Goal: Information Seeking & Learning: Learn about a topic

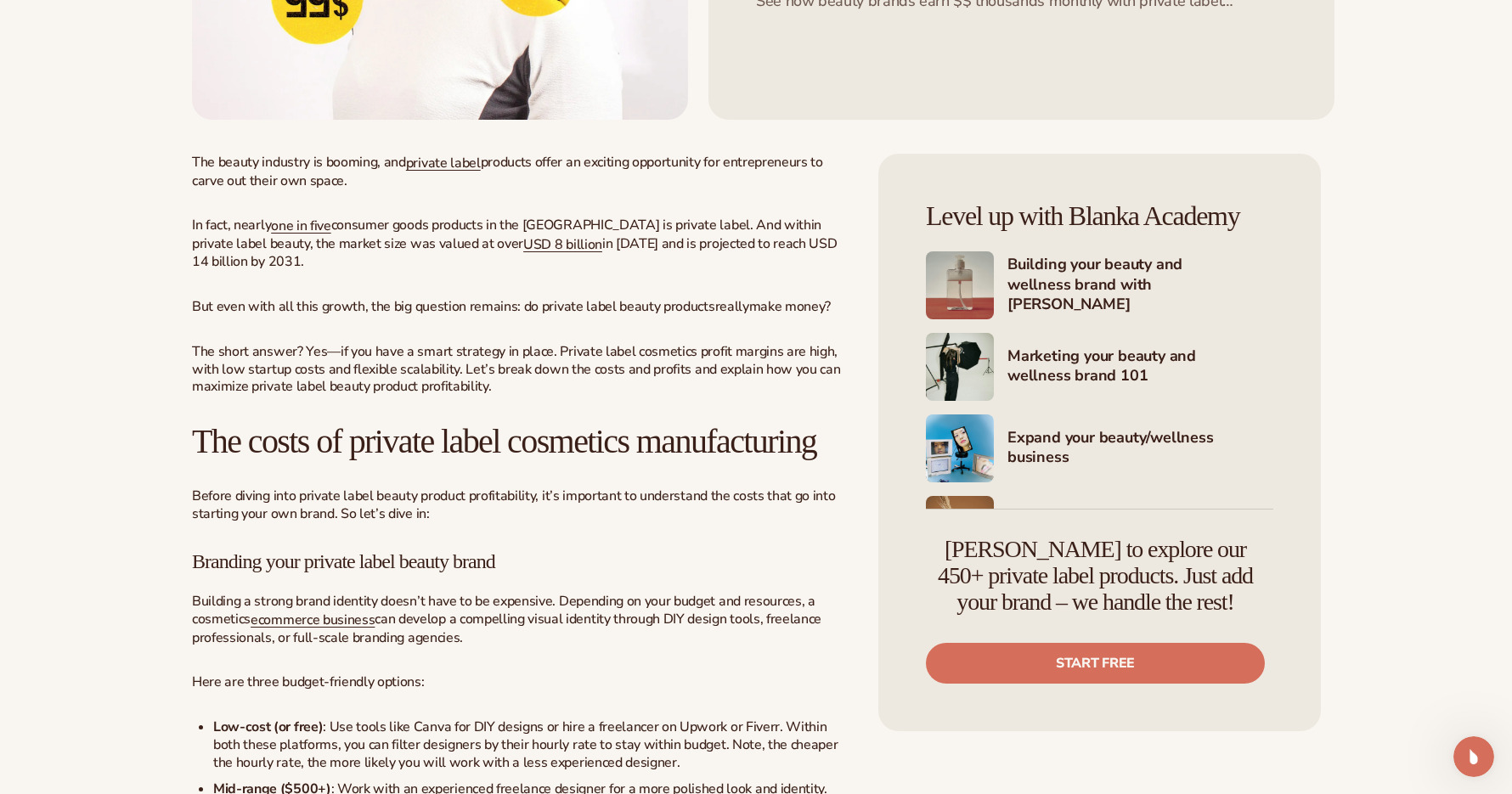
scroll to position [82, 0]
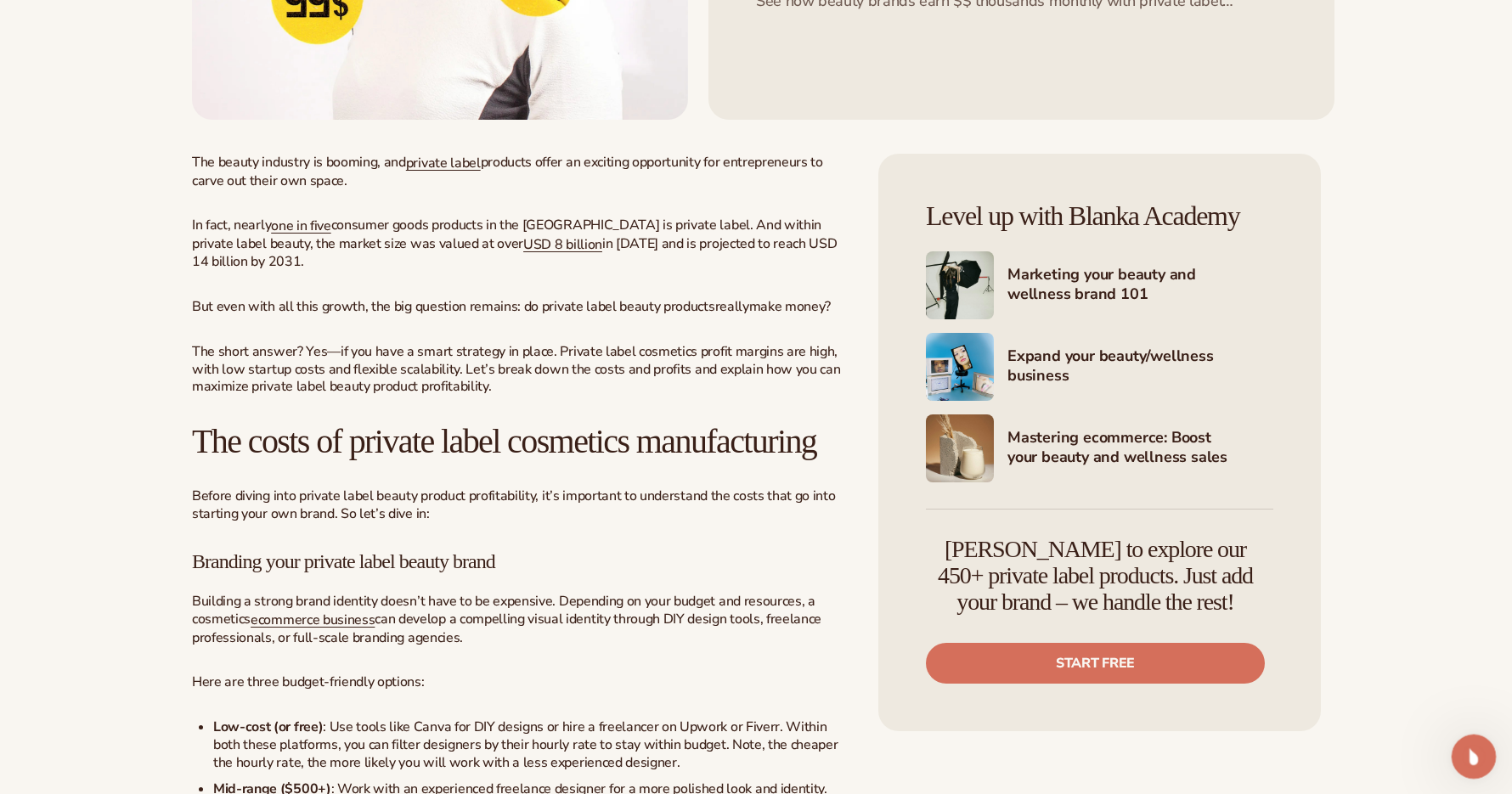
click at [1467, 740] on icon "Open Intercom Messenger" at bounding box center [1471, 754] width 28 height 28
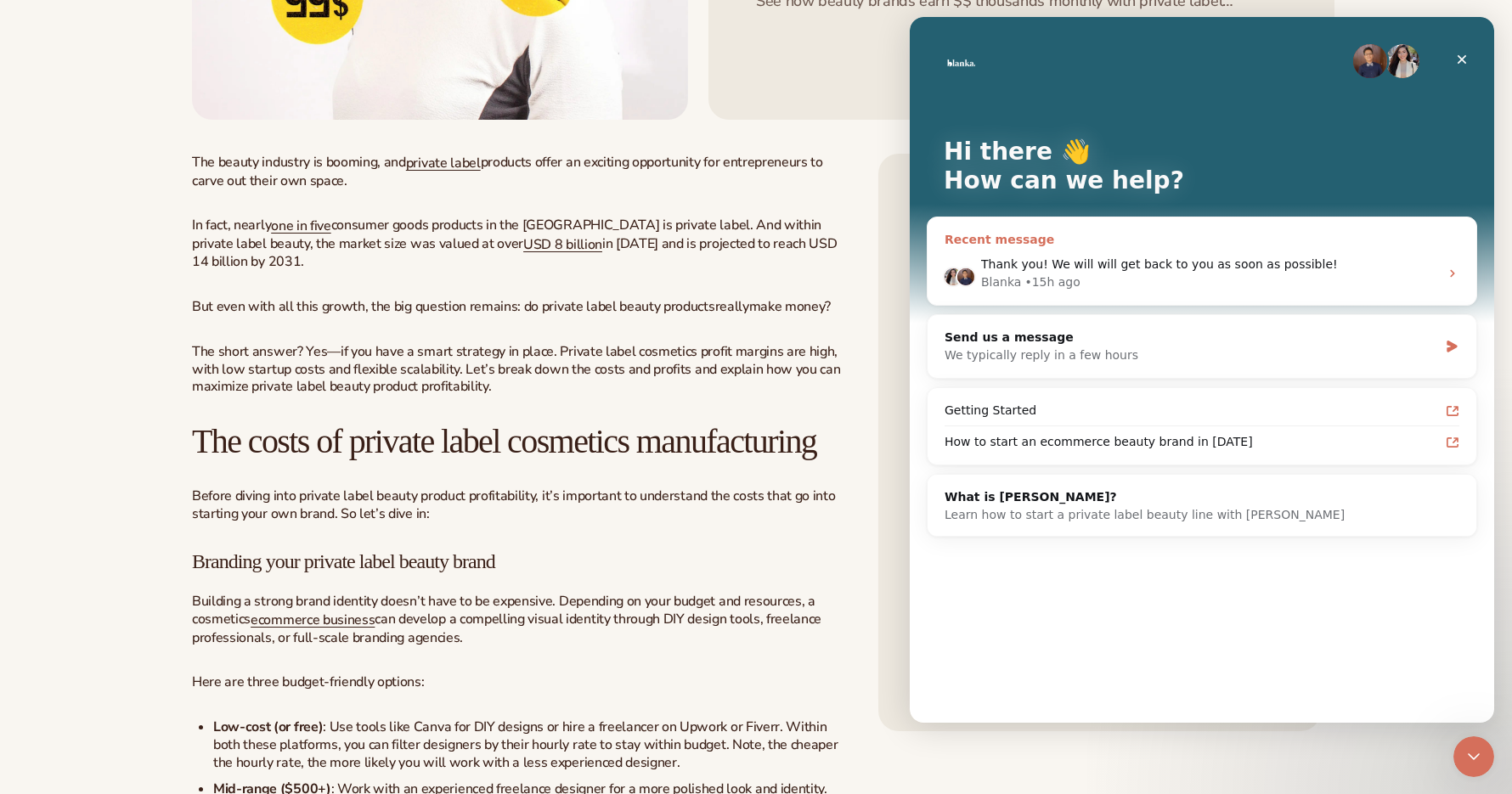
click at [1200, 273] on div "Blanka • 15h ago" at bounding box center [1210, 282] width 458 height 18
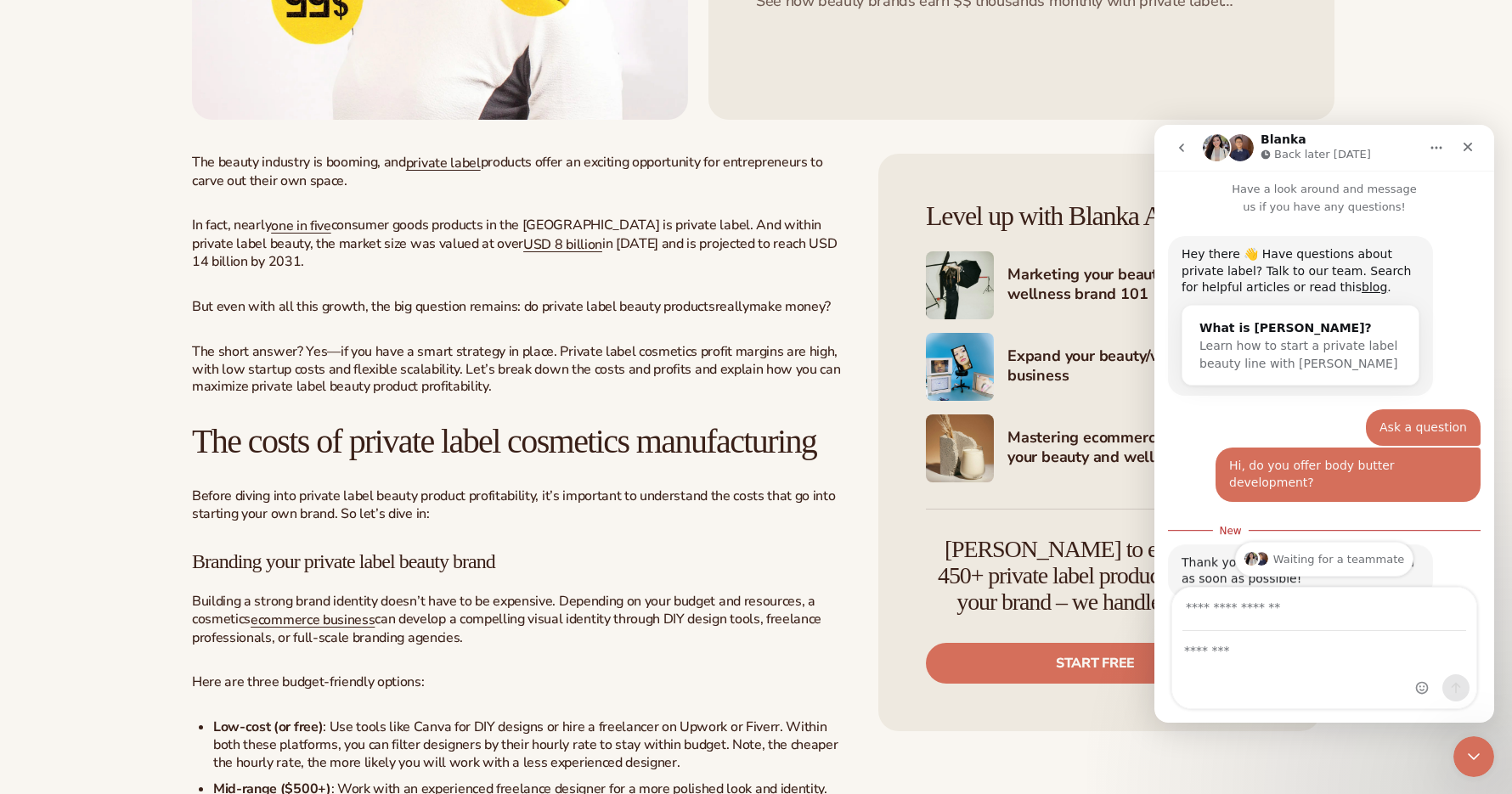
scroll to position [80, 0]
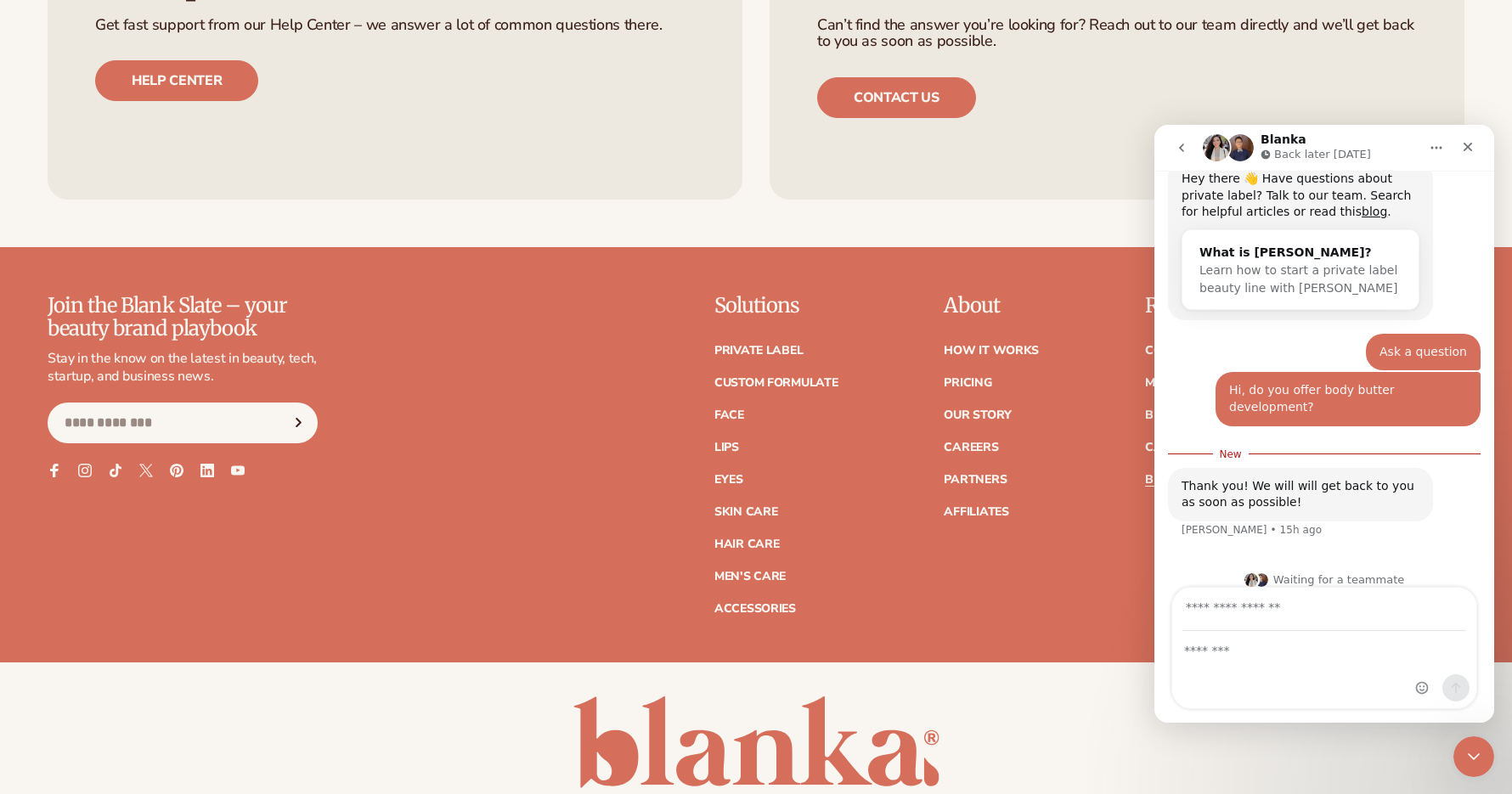
scroll to position [6306, 0]
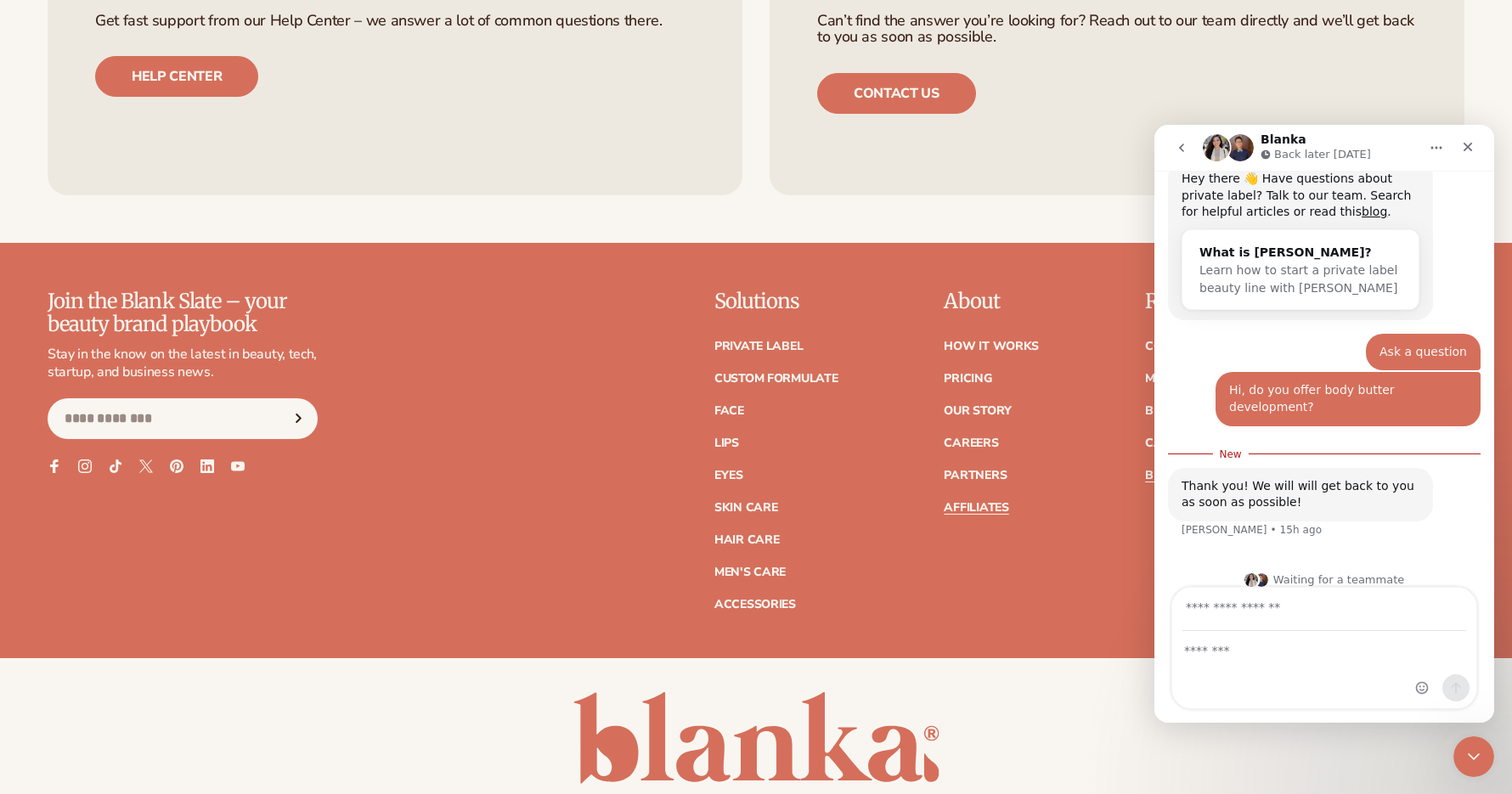
click at [993, 514] on link "Affiliates" at bounding box center [976, 508] width 65 height 12
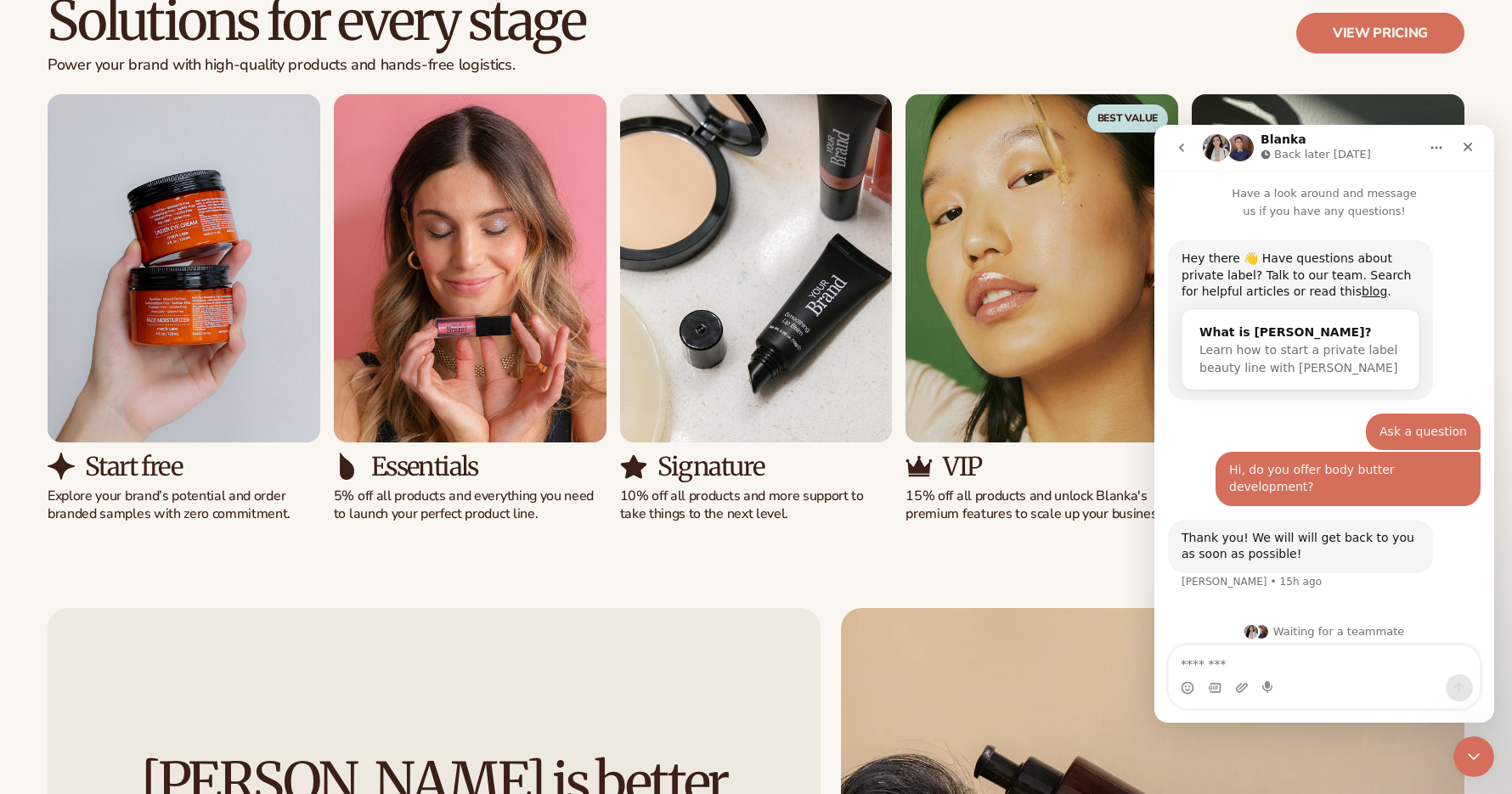
scroll to position [1809, 0]
click at [250, 487] on p "Explore your brand’s potential and order branded samples with zero commitment." at bounding box center [183, 504] width 272 height 36
click at [237, 410] on img "1 / 5" at bounding box center [183, 268] width 272 height 348
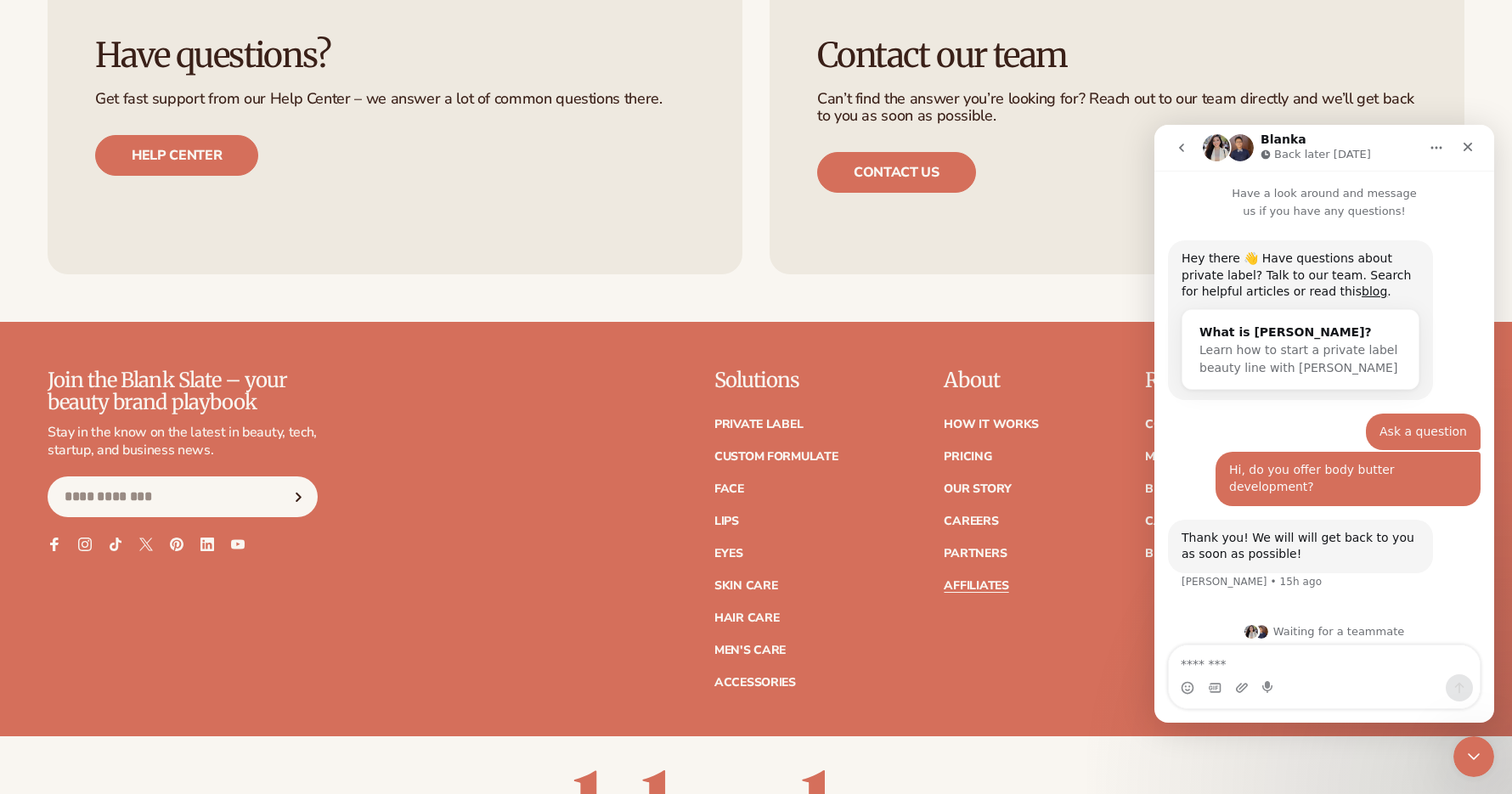
scroll to position [4584, 0]
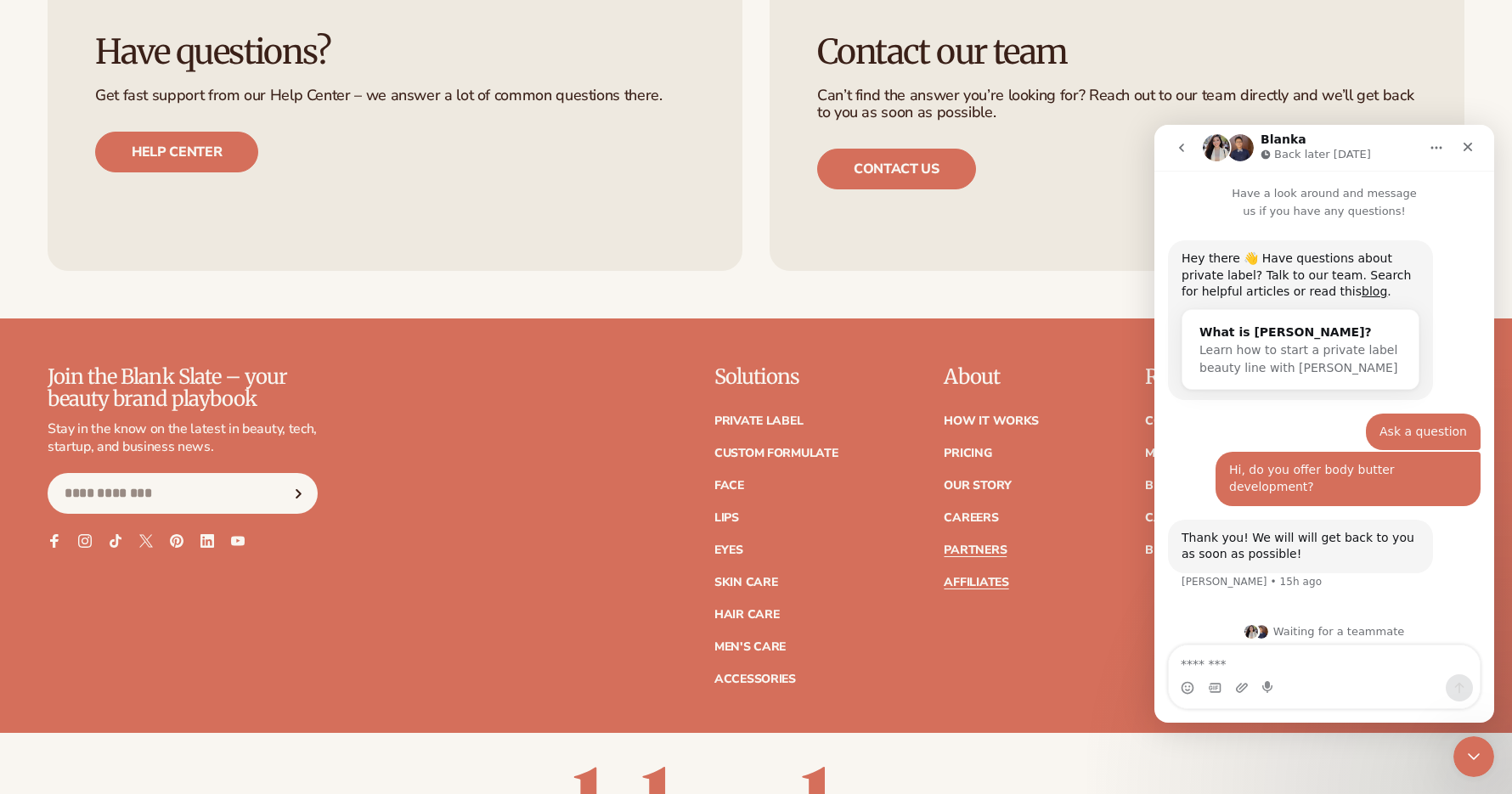
click at [954, 545] on link "Partners" at bounding box center [976, 550] width 63 height 12
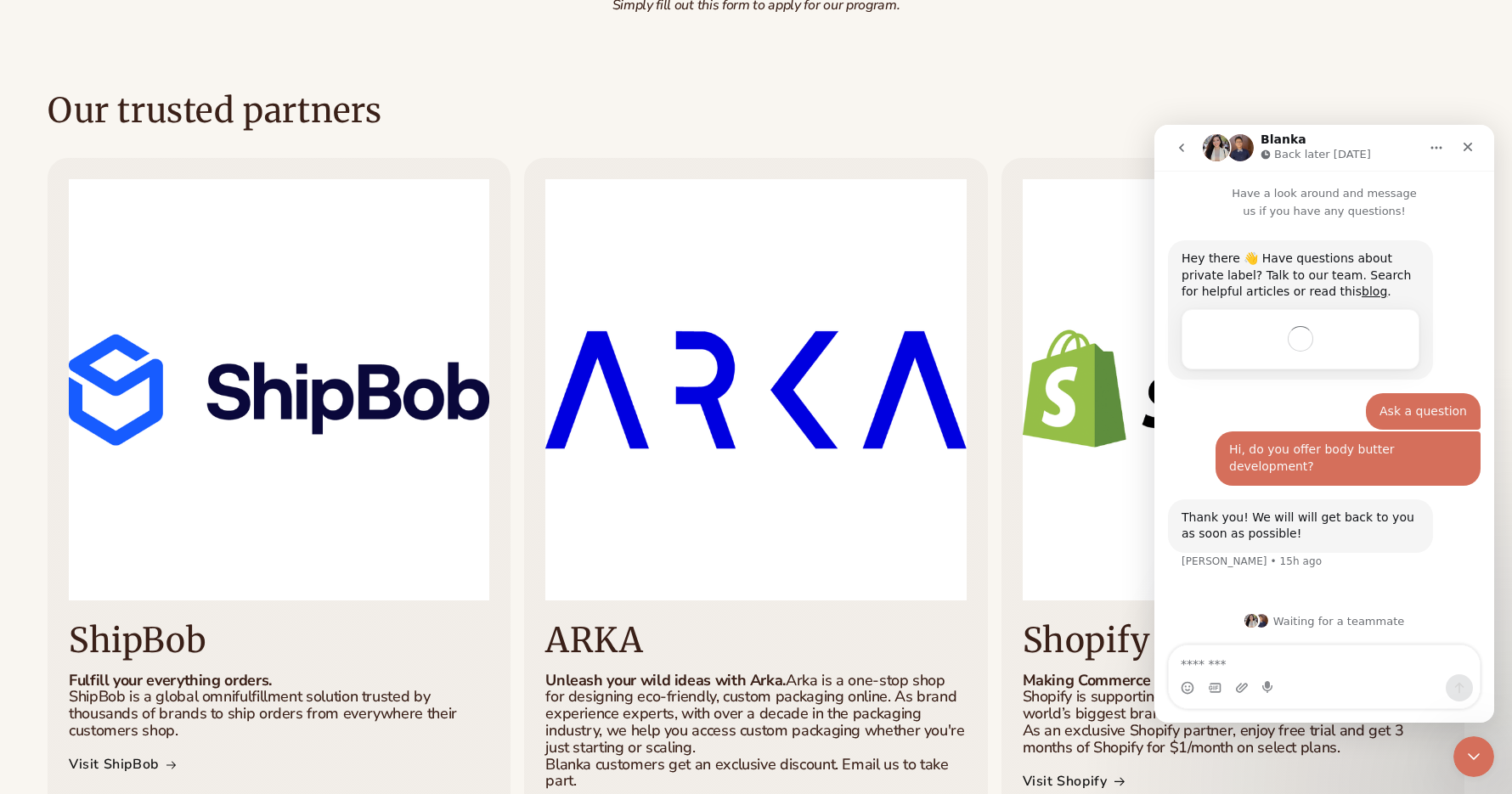
scroll to position [265, 0]
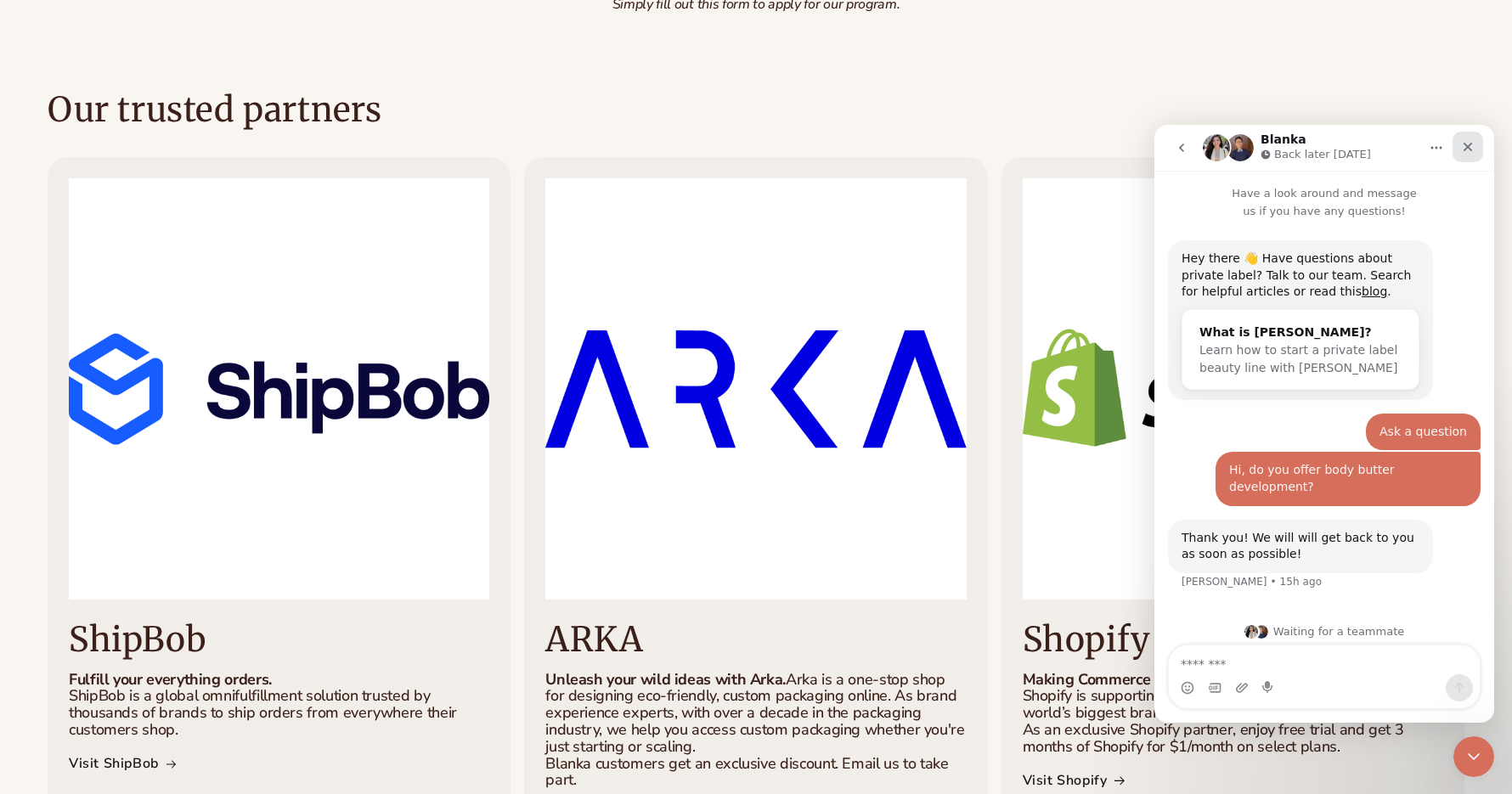
click at [1457, 147] on div "Close" at bounding box center [1468, 146] width 31 height 31
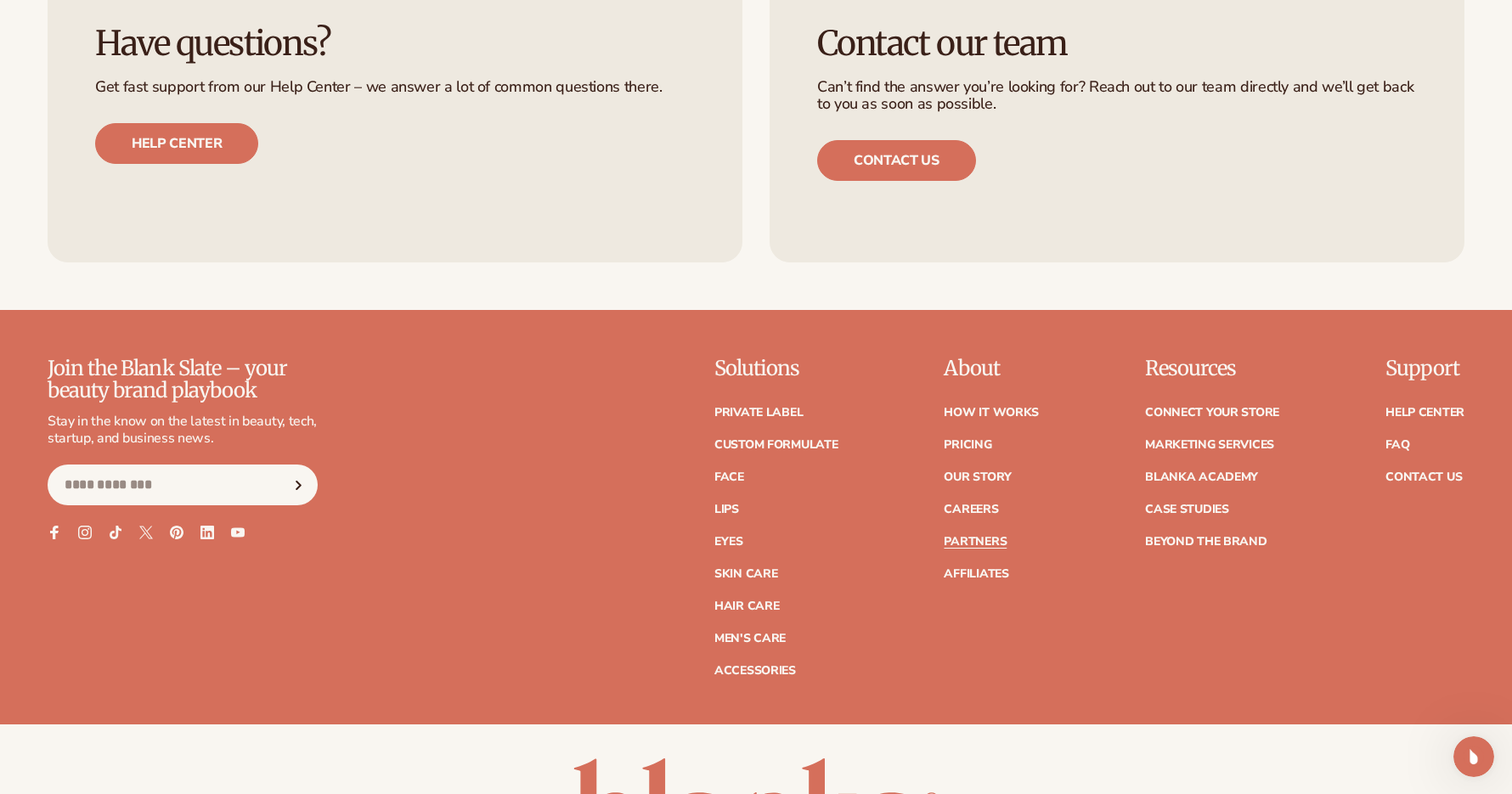
scroll to position [2881, 0]
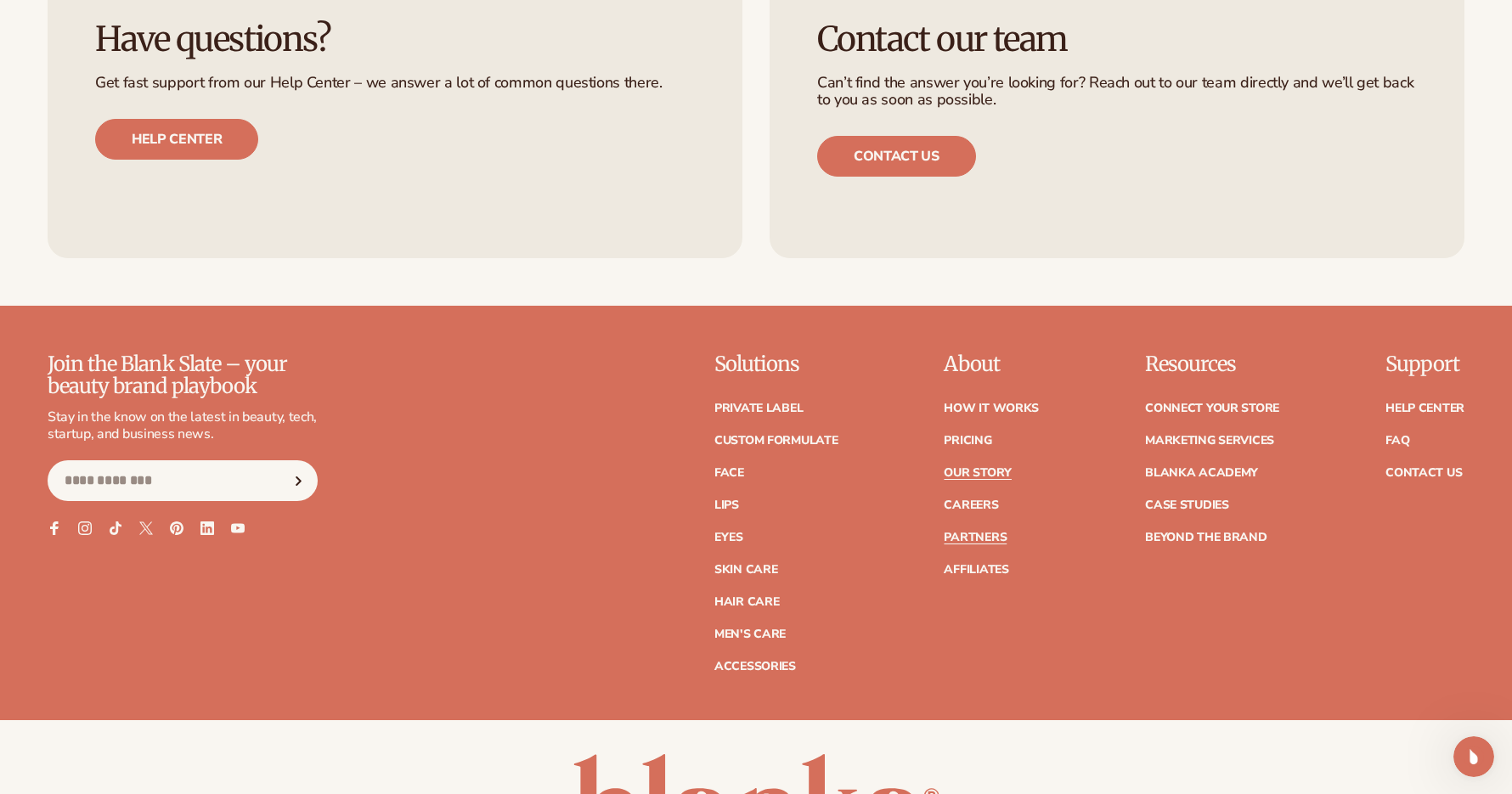
click at [964, 467] on link "Our Story" at bounding box center [977, 473] width 67 height 12
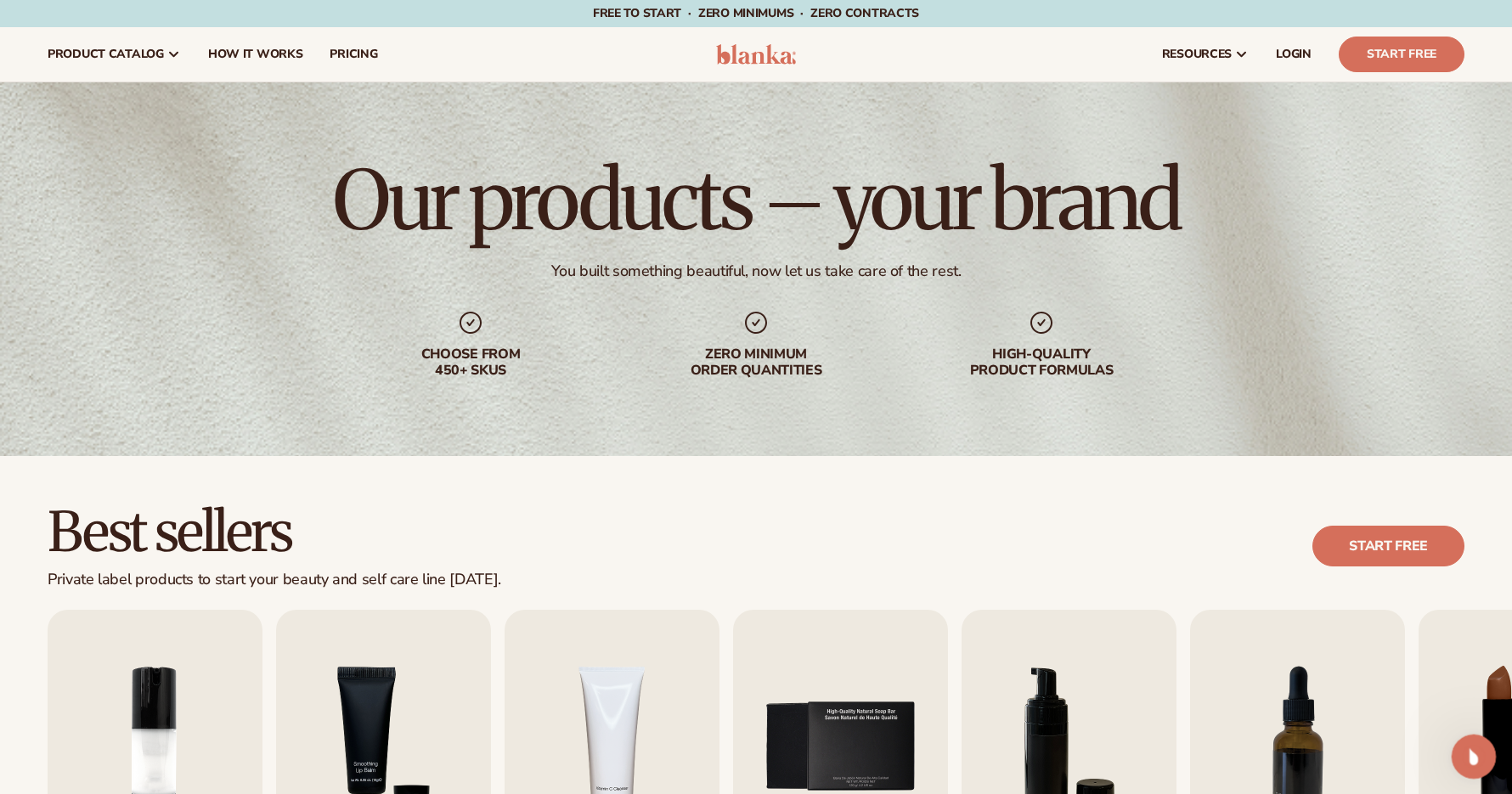
click at [1472, 752] on icon "Open Intercom Messenger" at bounding box center [1471, 754] width 12 height 14
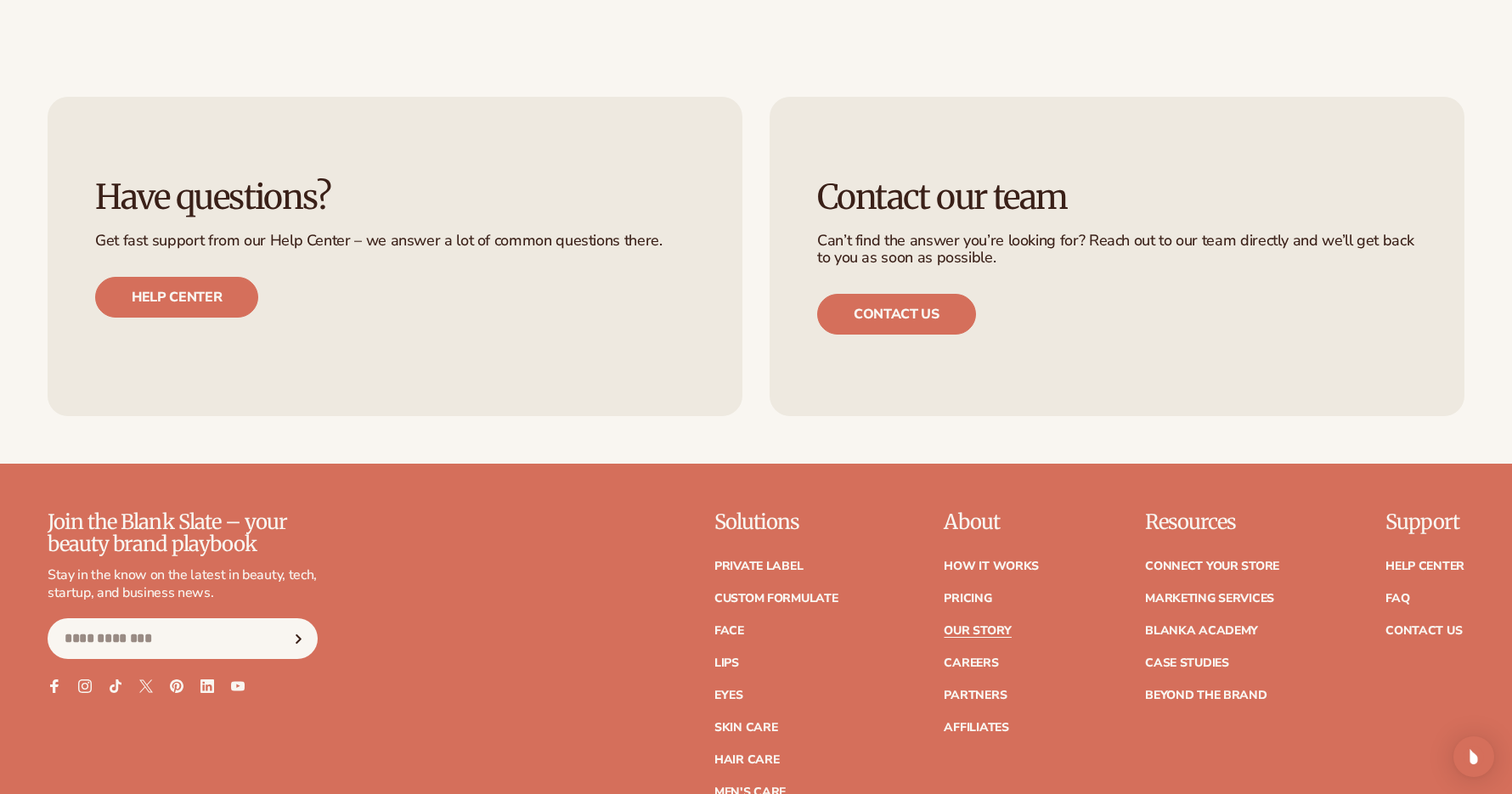
scroll to position [4841, 0]
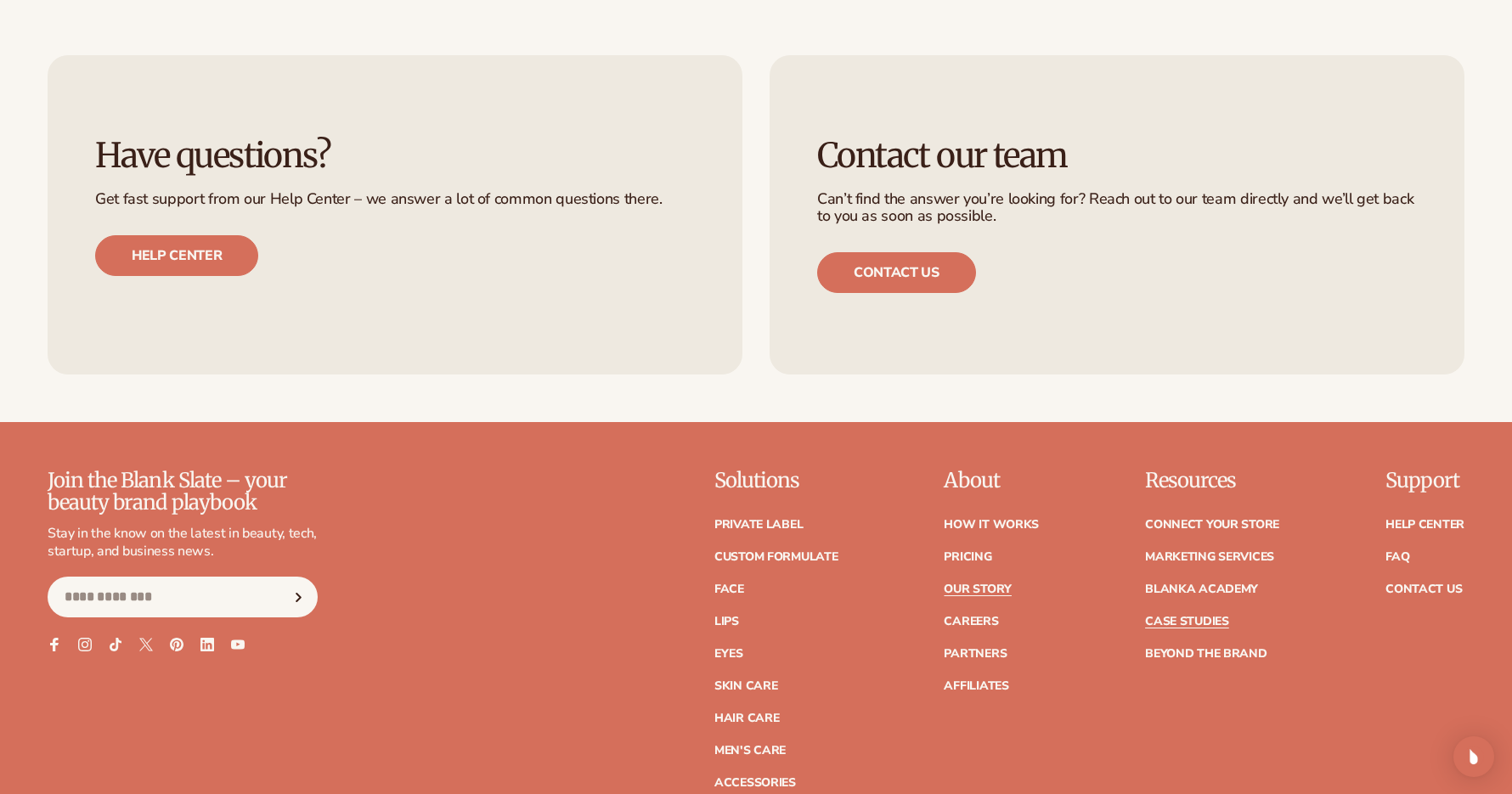
click at [1180, 616] on link "Case Studies" at bounding box center [1187, 622] width 84 height 12
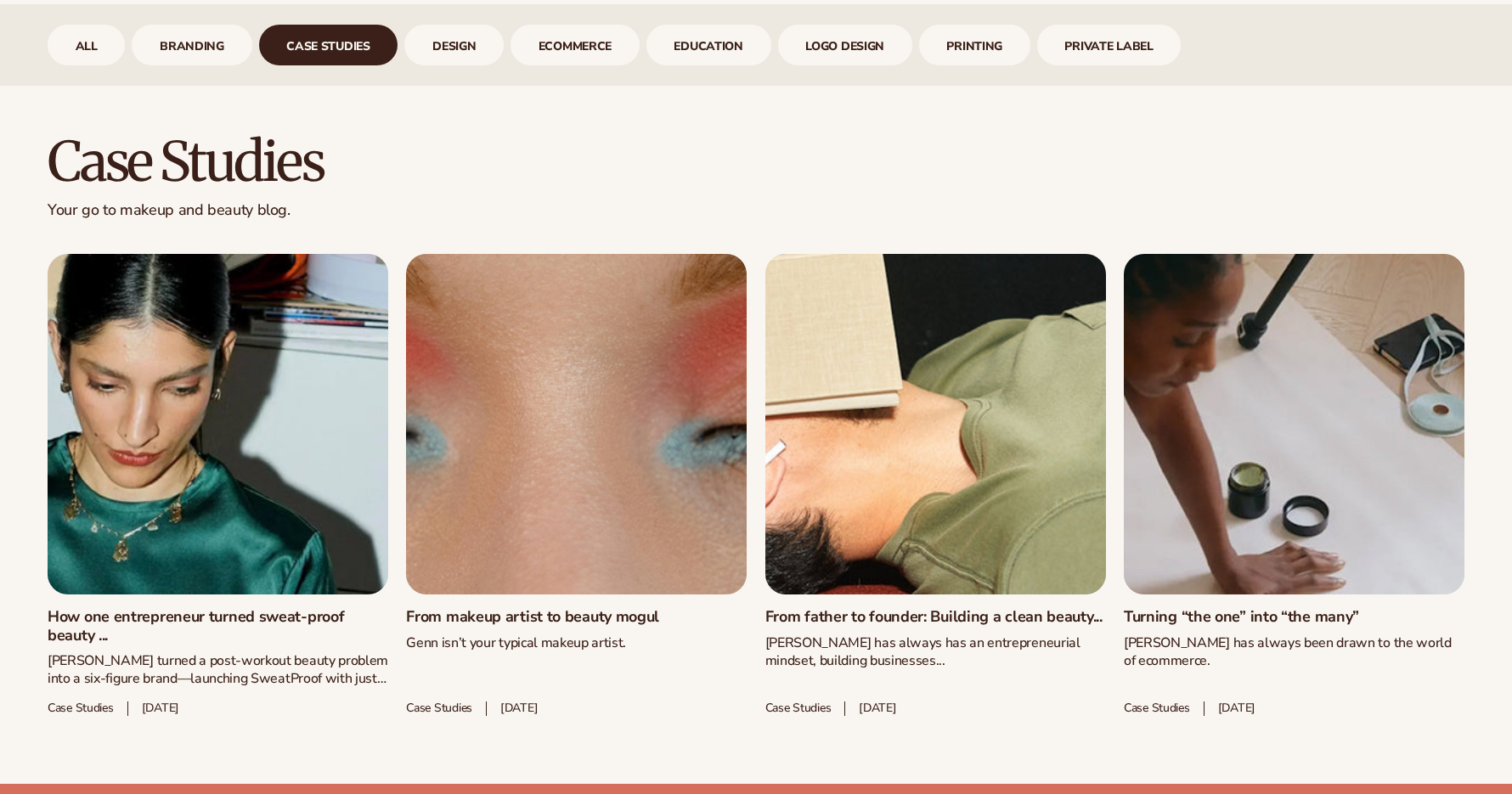
scroll to position [804, 0]
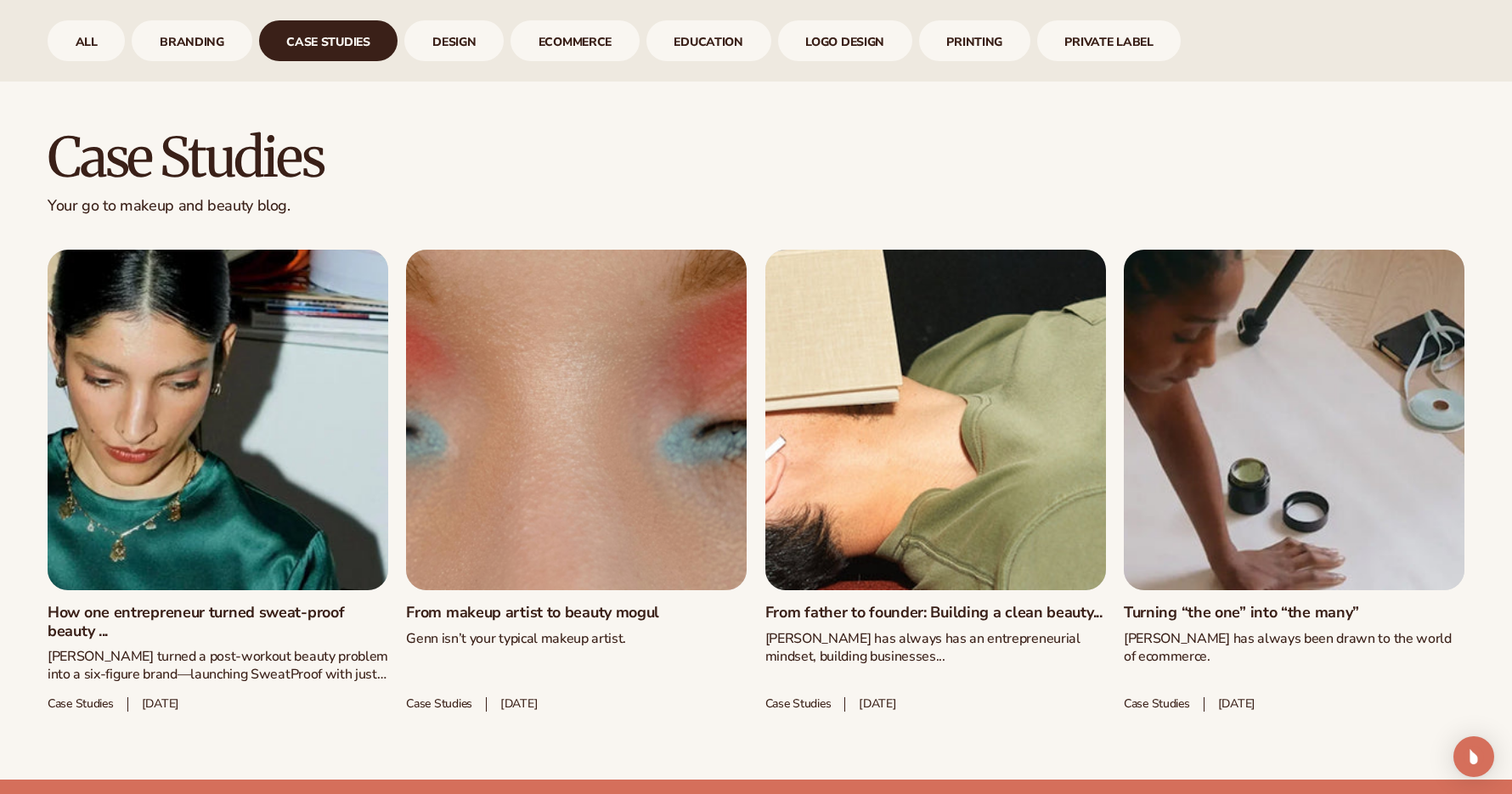
click at [323, 604] on link "How one entrepreneur turned sweat-proof beauty ..." at bounding box center [218, 622] width 341 height 36
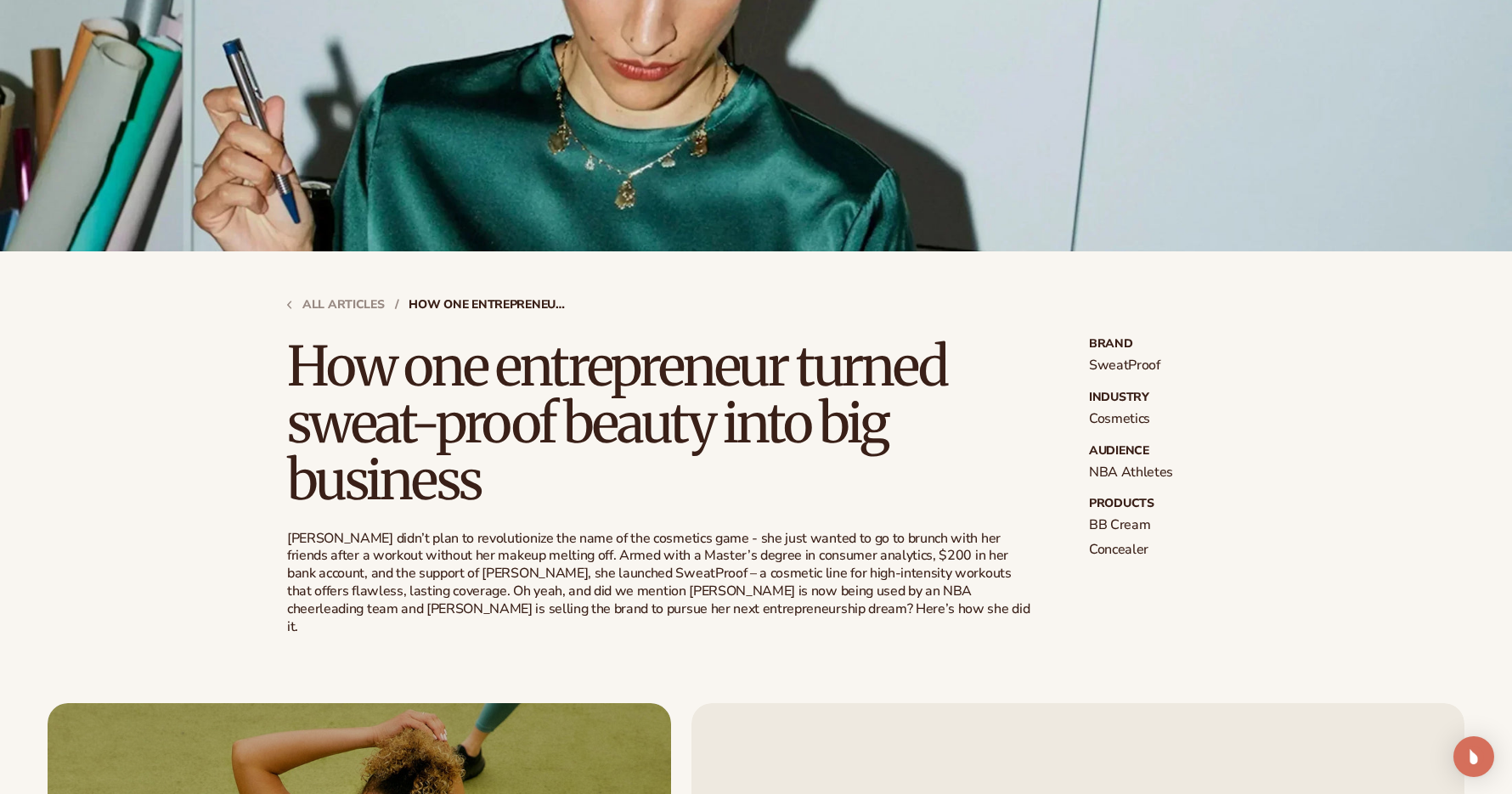
scroll to position [321, 0]
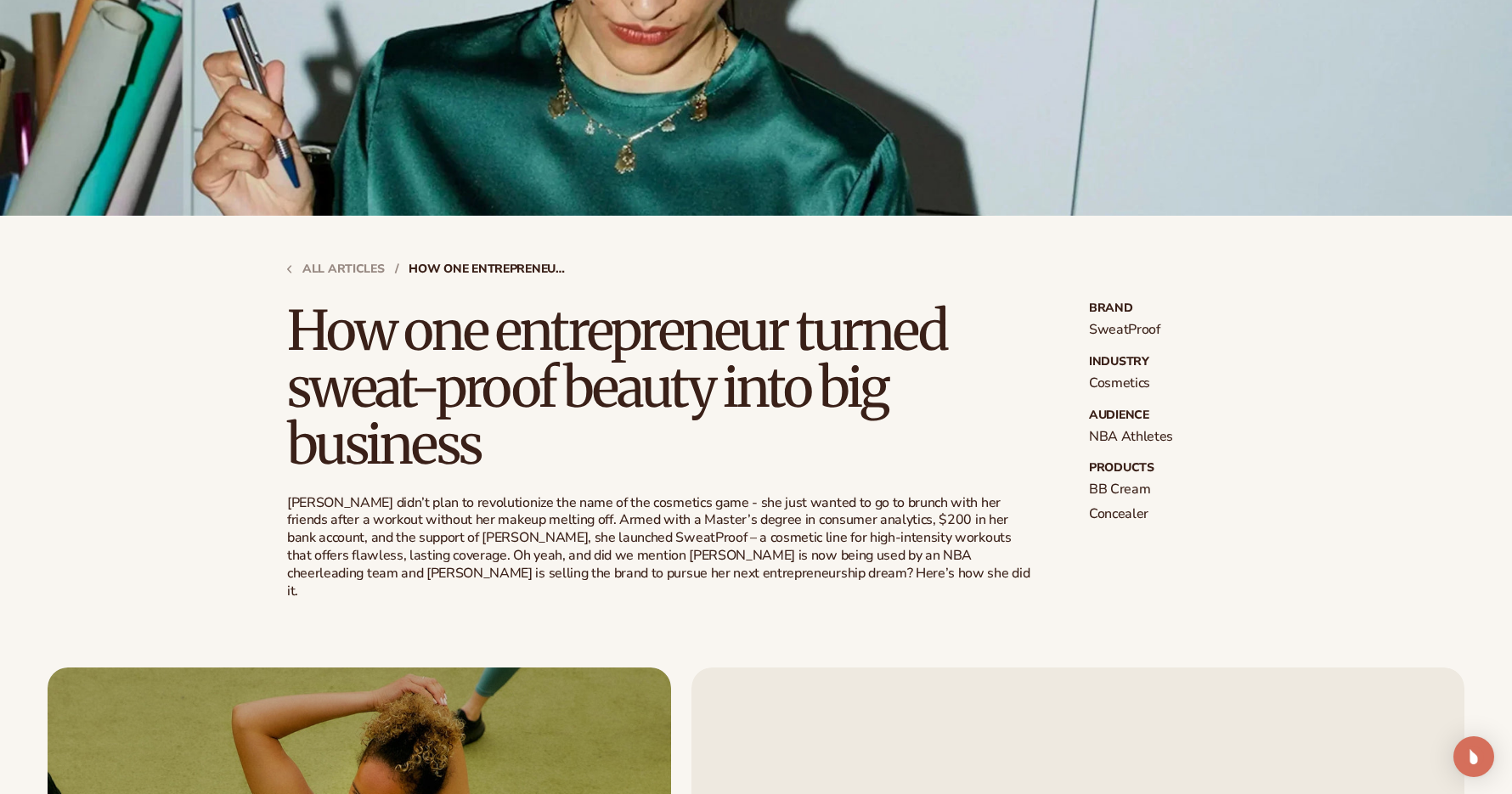
click at [1108, 334] on p "SweatProof" at bounding box center [1156, 330] width 136 height 18
copy p "SweatProof"
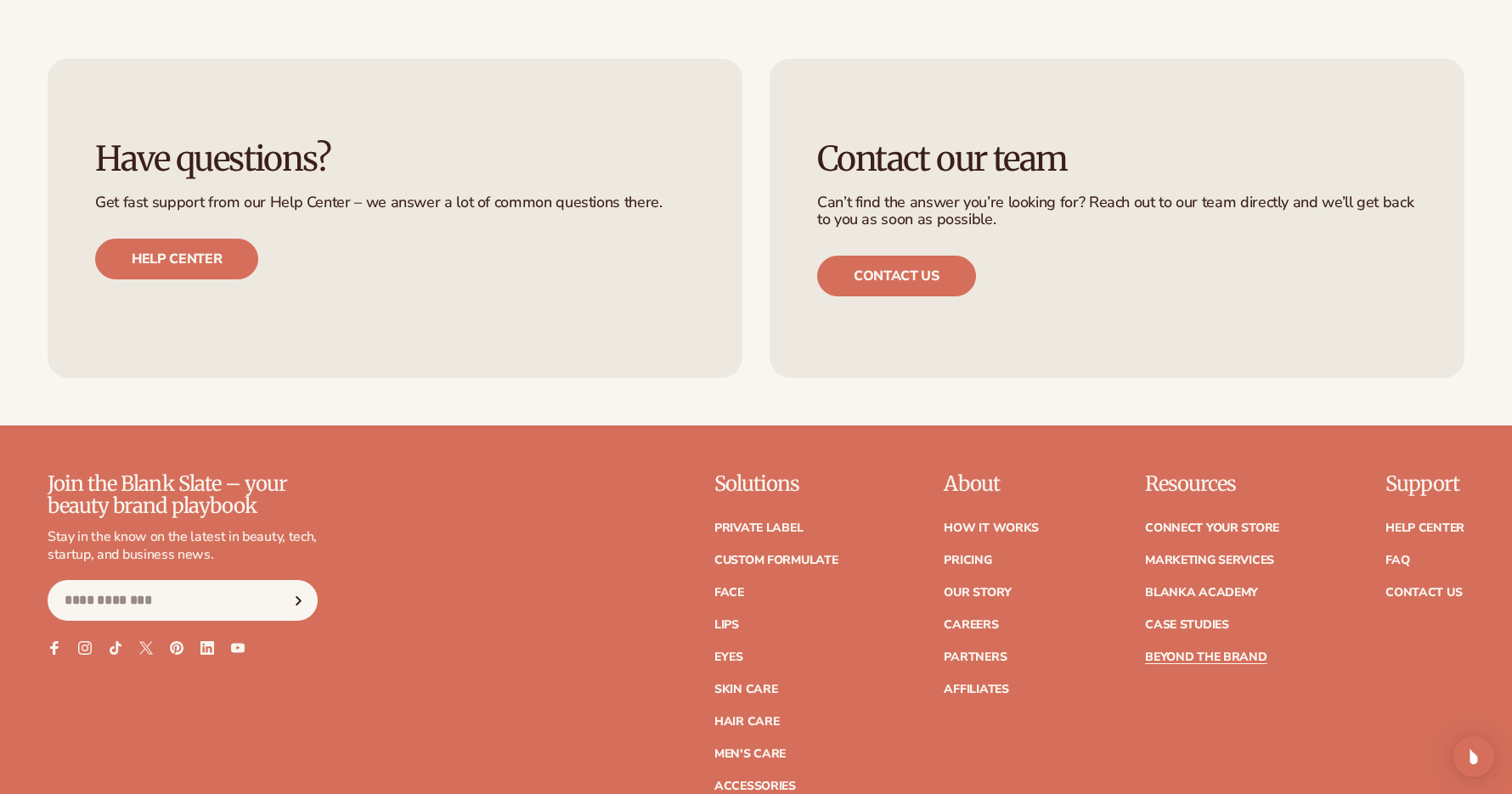
scroll to position [4780, 0]
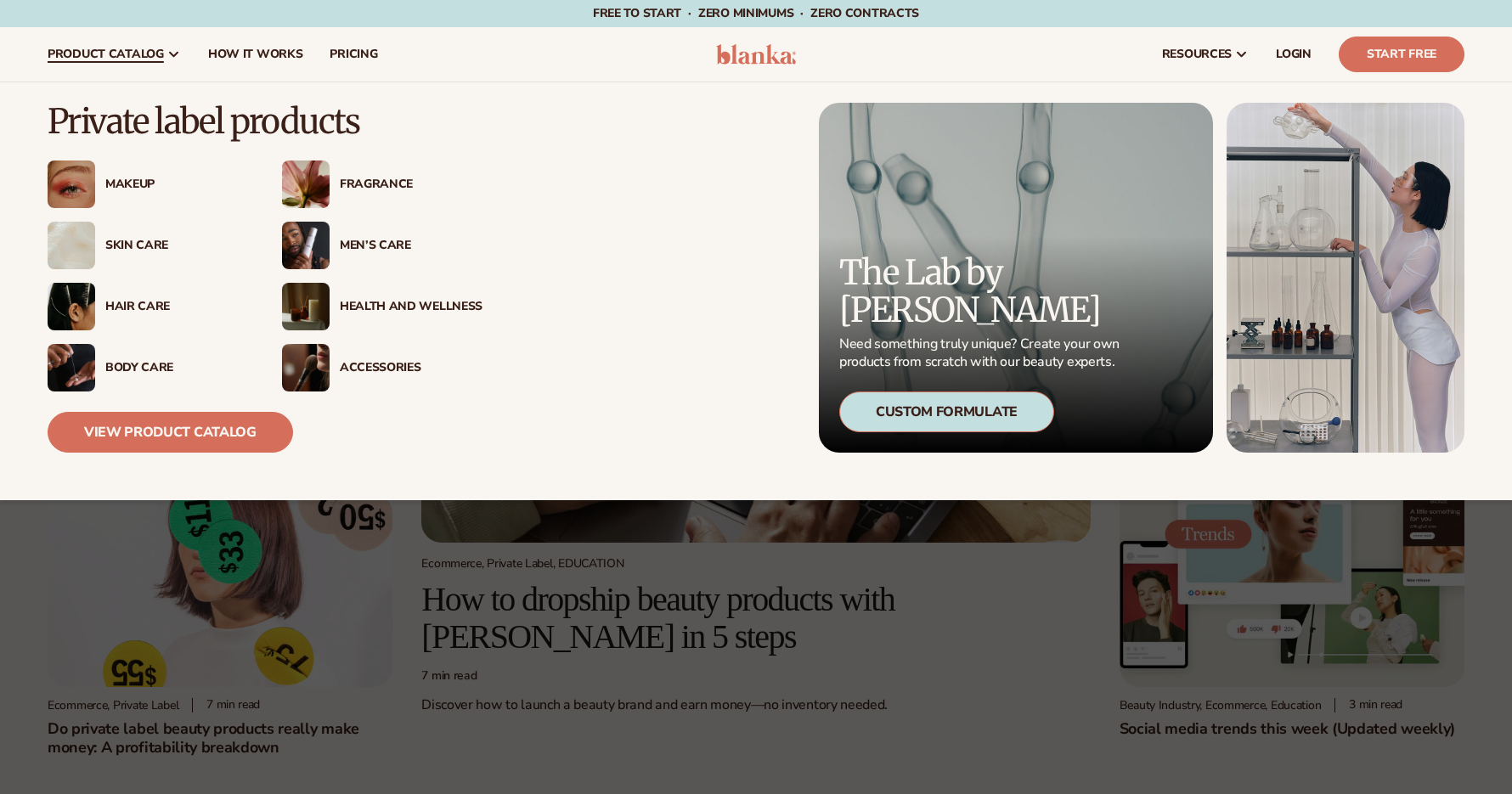
scroll to position [804, 0]
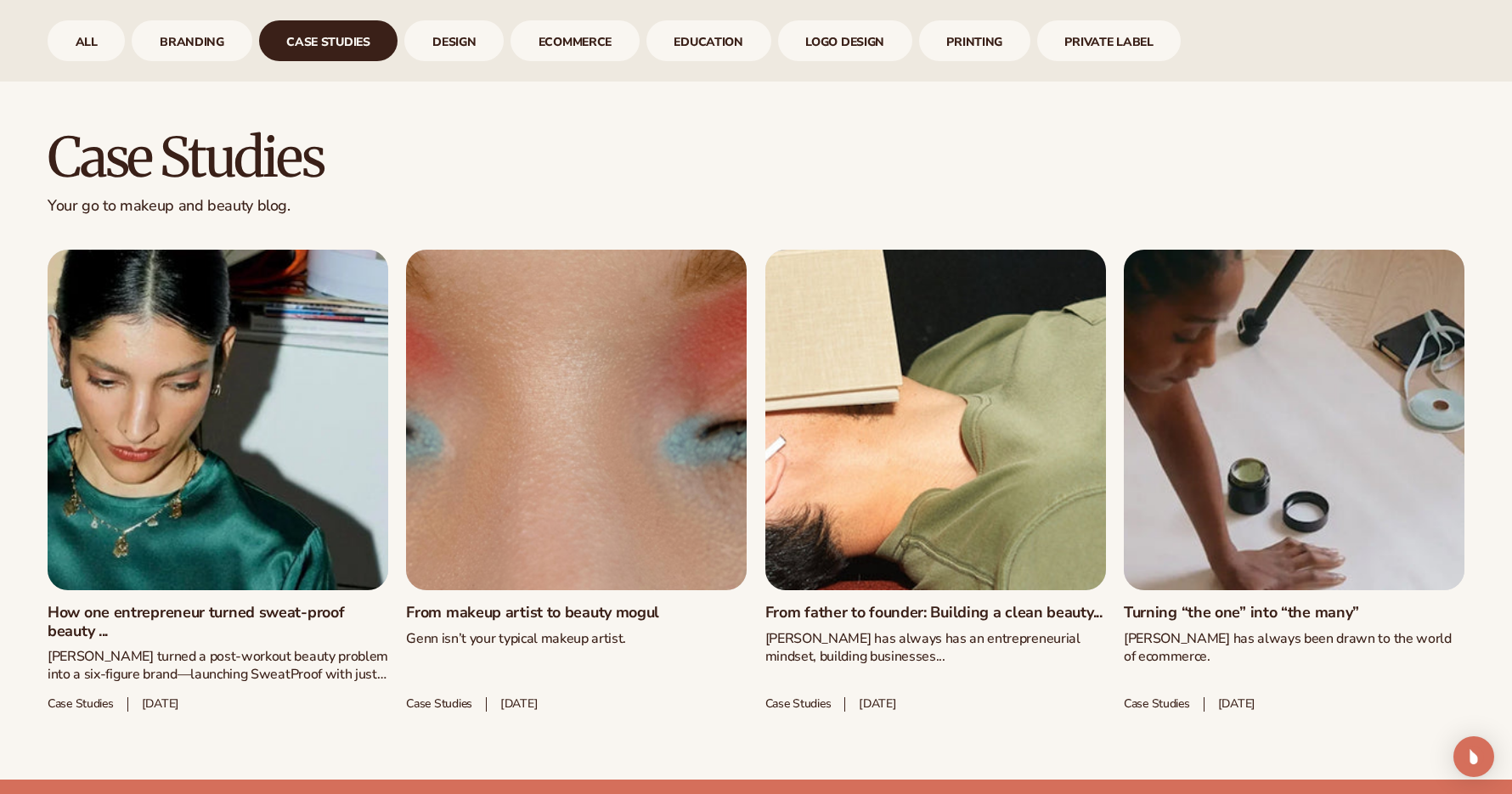
click at [535, 620] on link "From makeup artist to beauty mogul" at bounding box center [576, 613] width 341 height 19
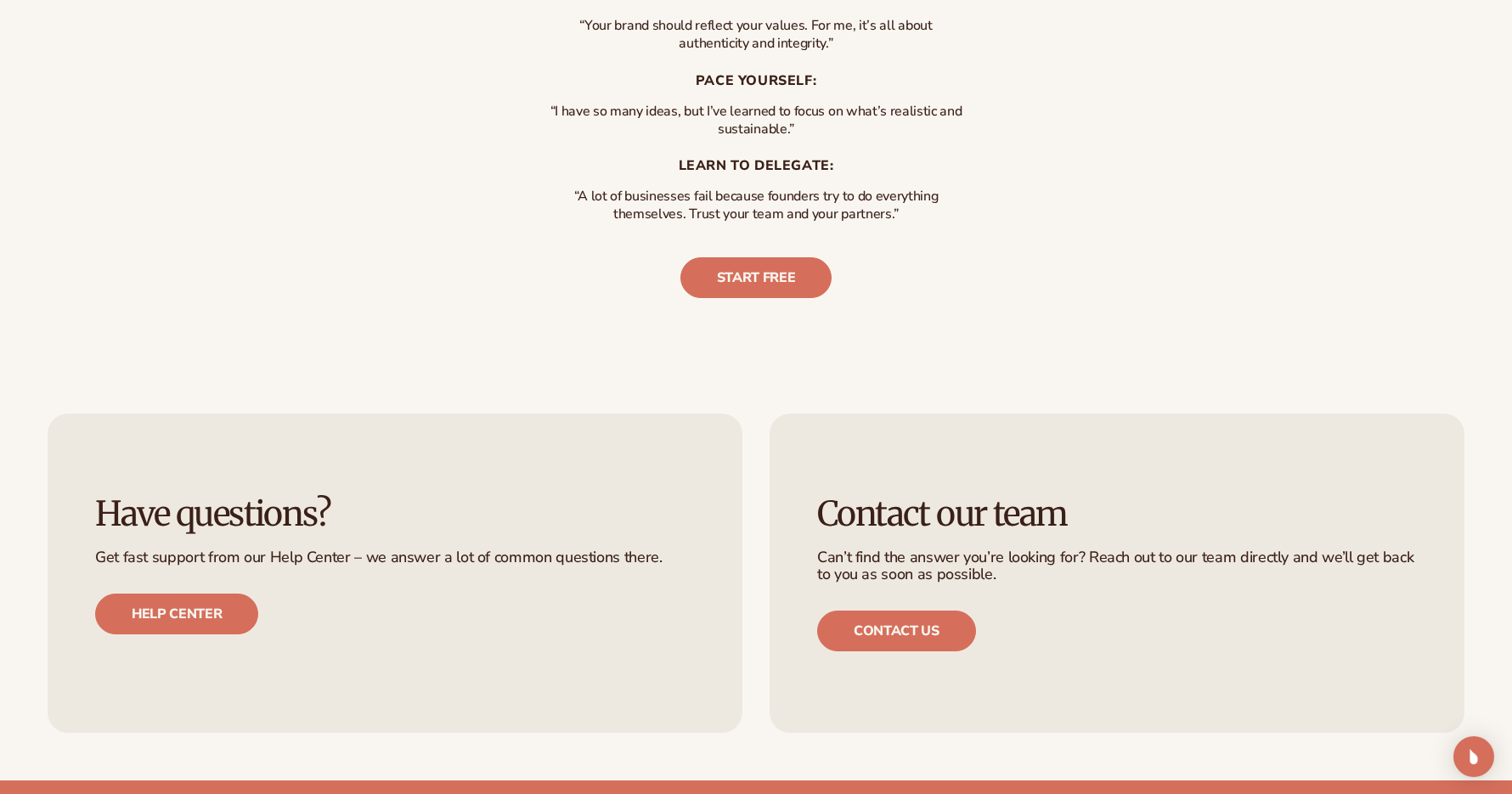
scroll to position [4507, 0]
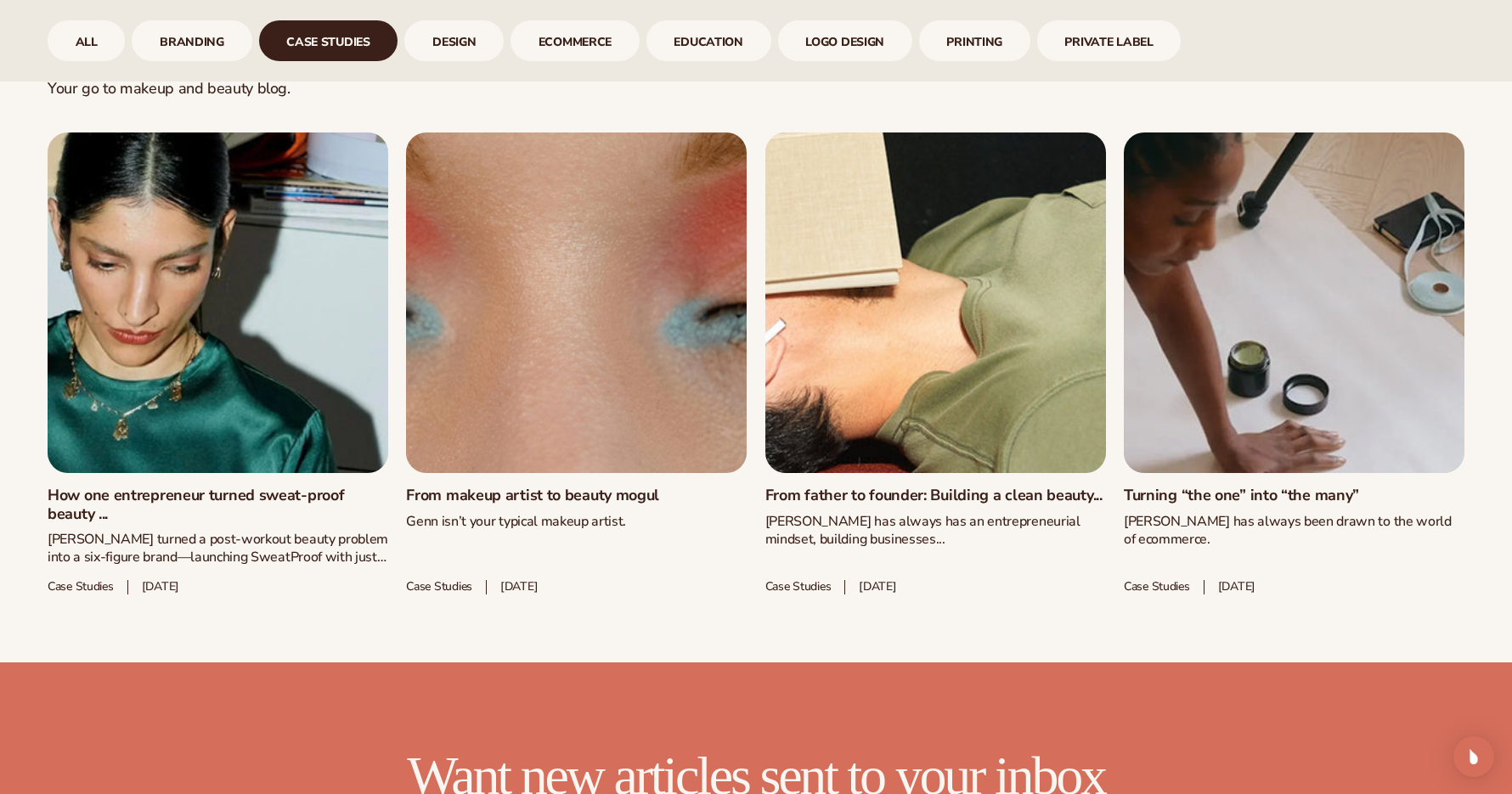
scroll to position [925, 0]
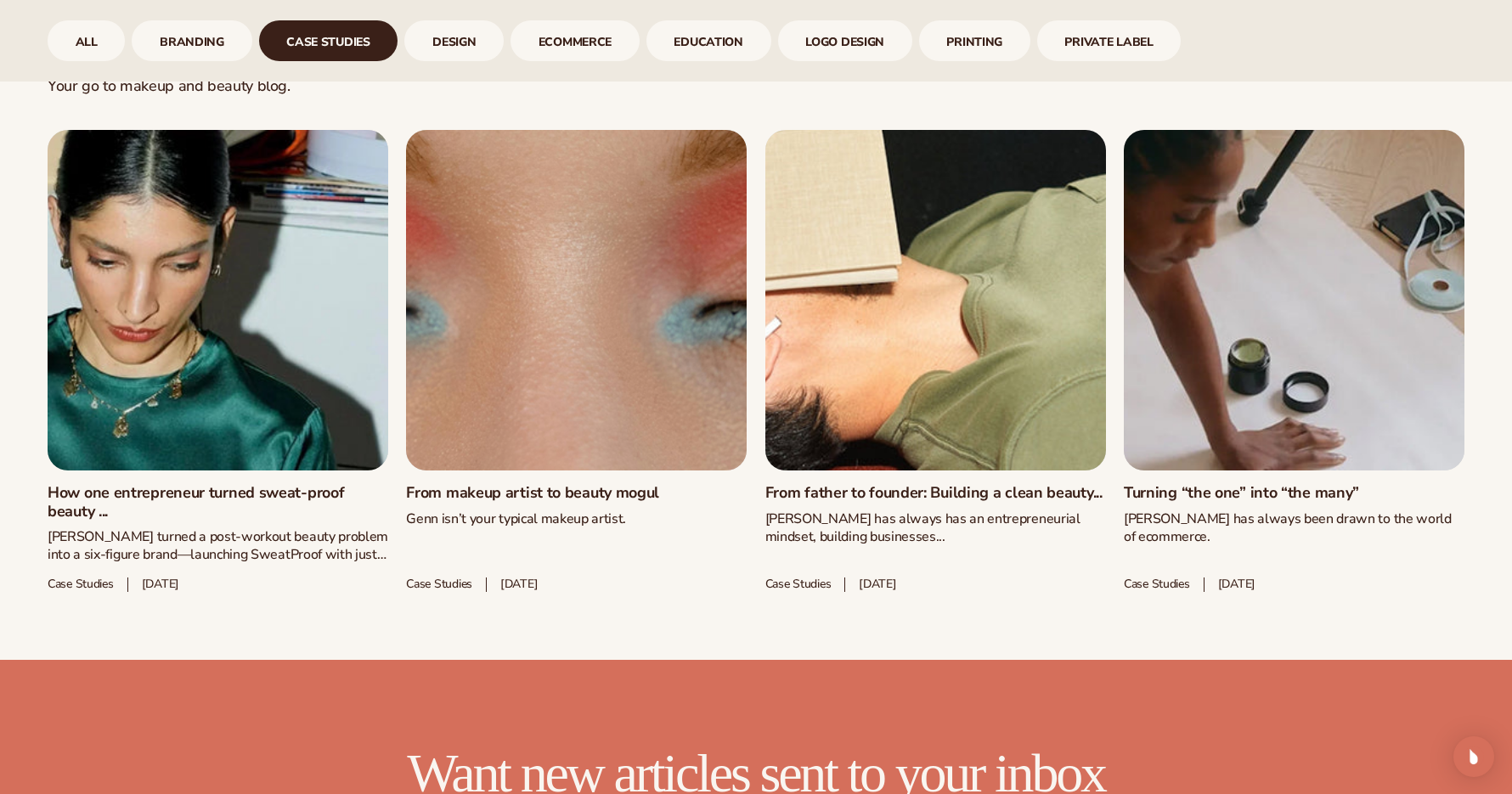
click at [903, 485] on link "From father to founder: Building a clean beauty..." at bounding box center [936, 494] width 341 height 19
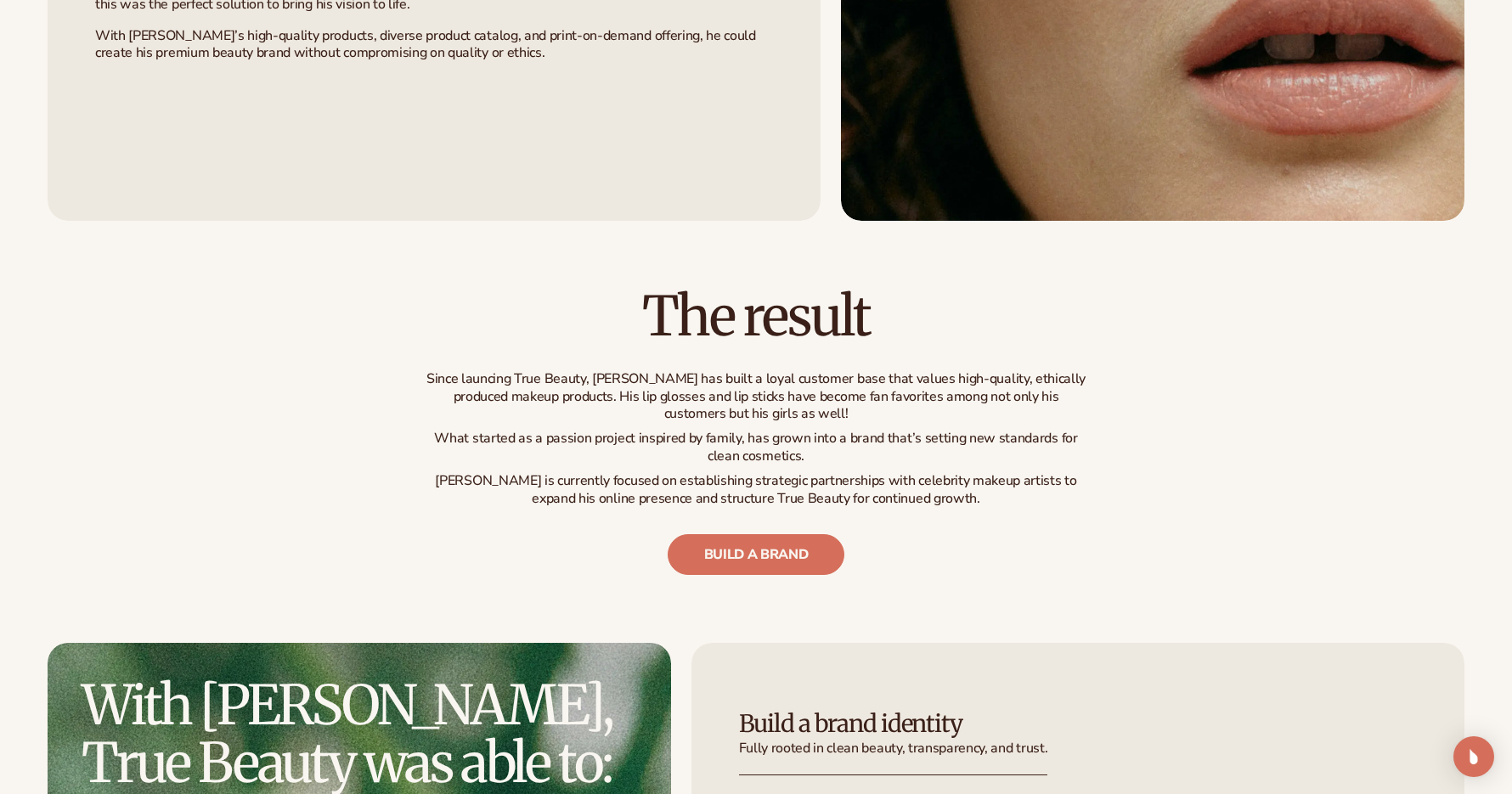
scroll to position [2337, 0]
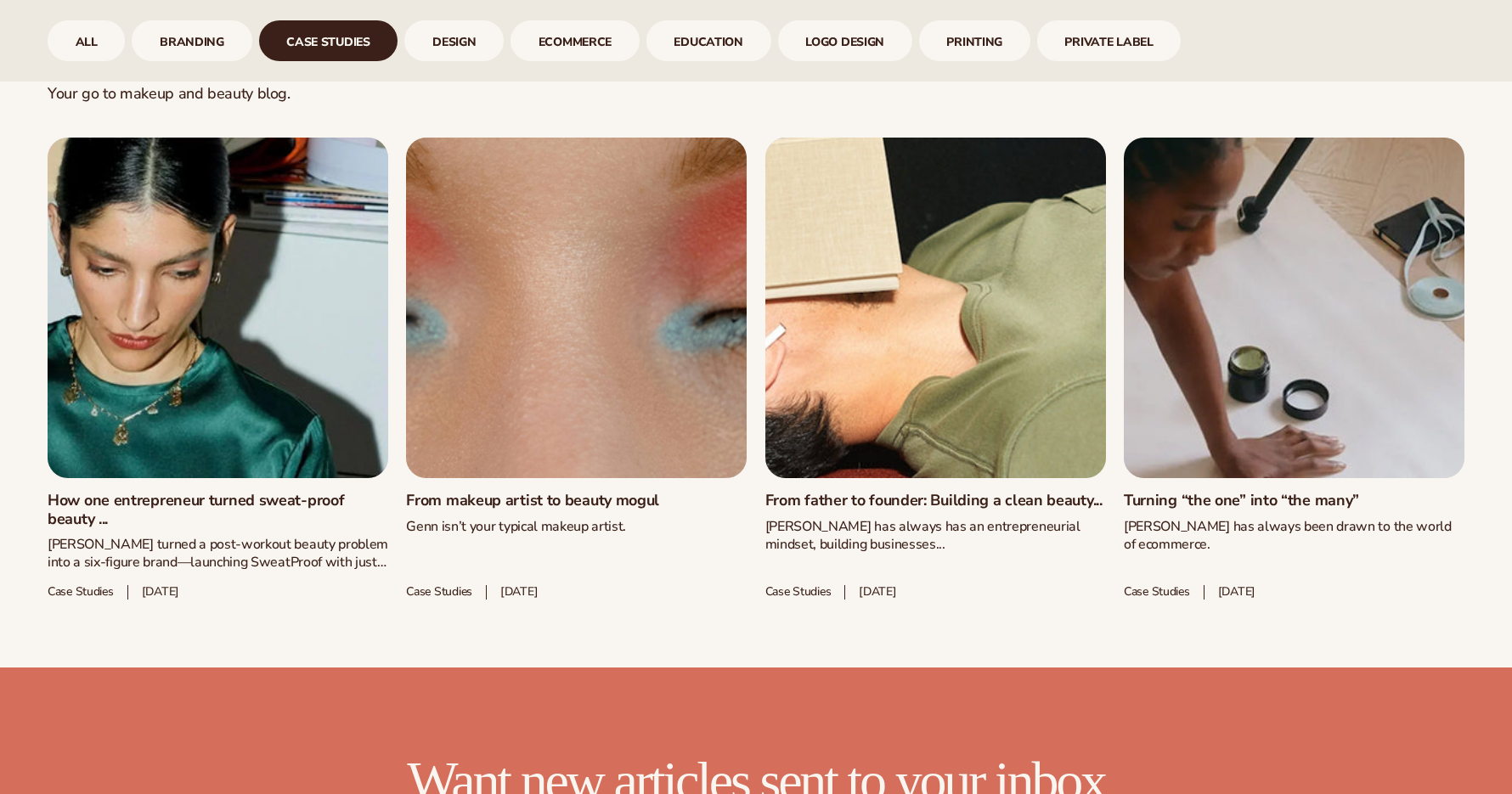
scroll to position [925, 0]
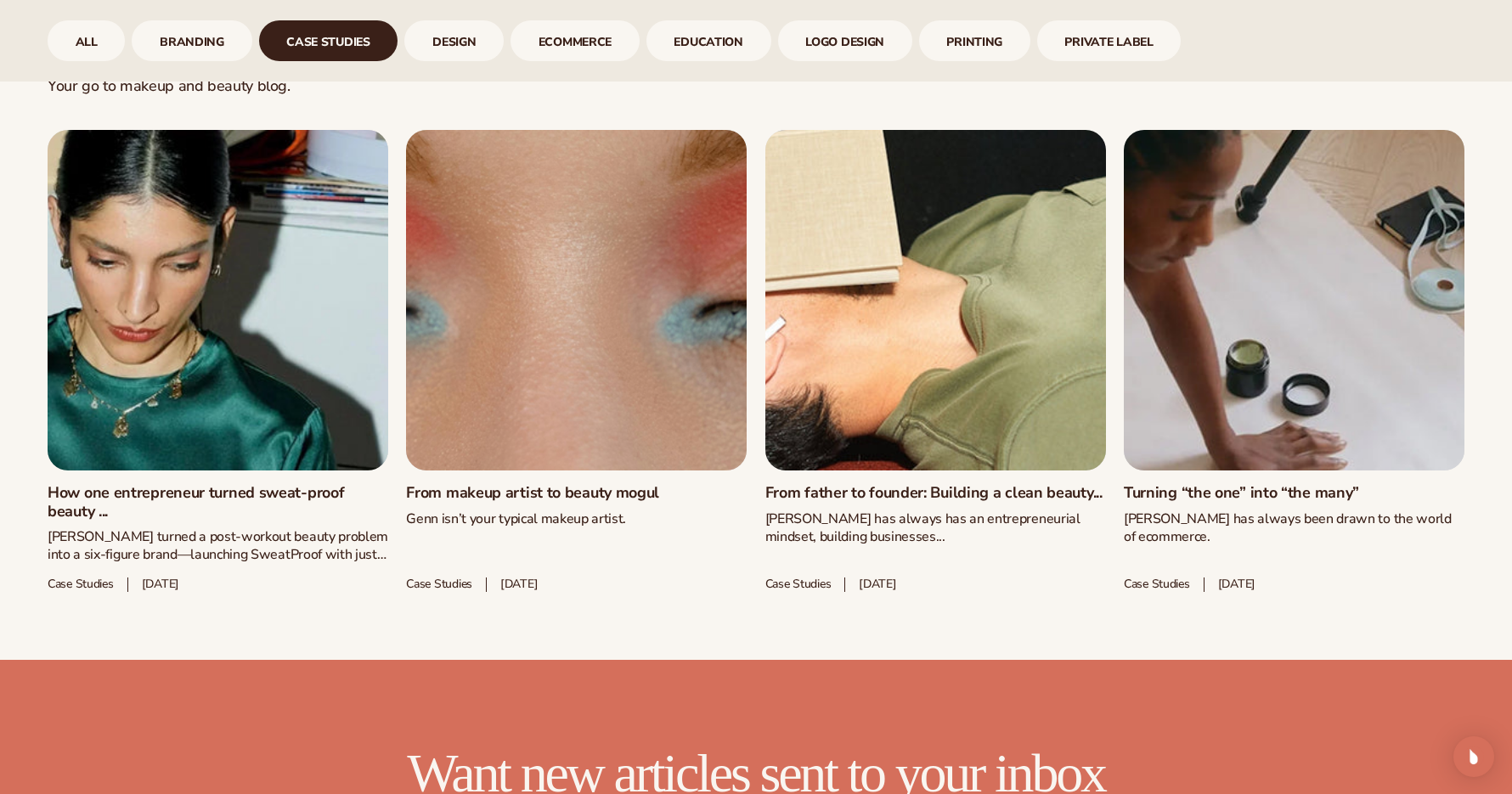
click at [1137, 485] on link "Turning “the one” into “the many”" at bounding box center [1294, 494] width 341 height 19
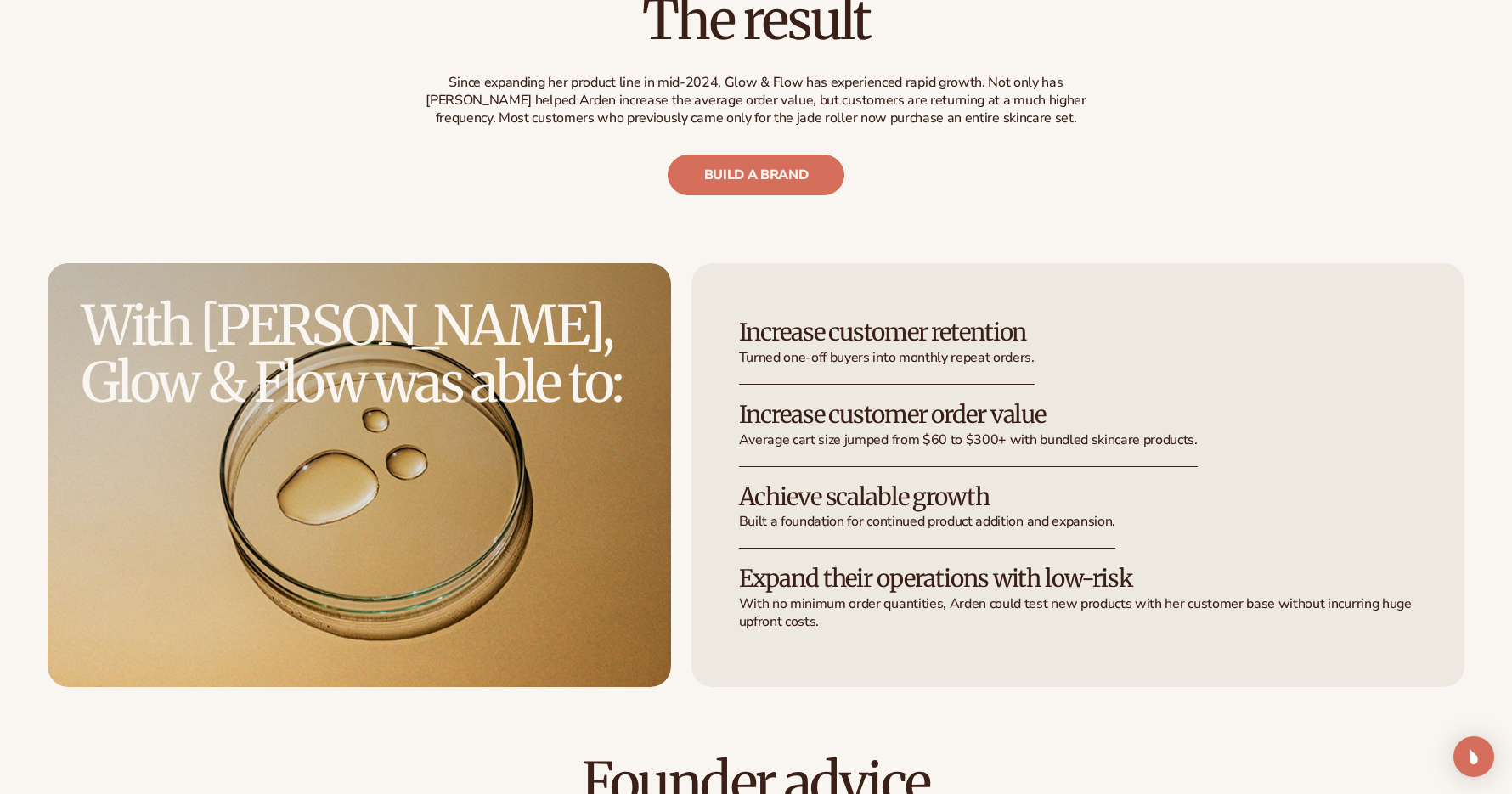
scroll to position [2927, 0]
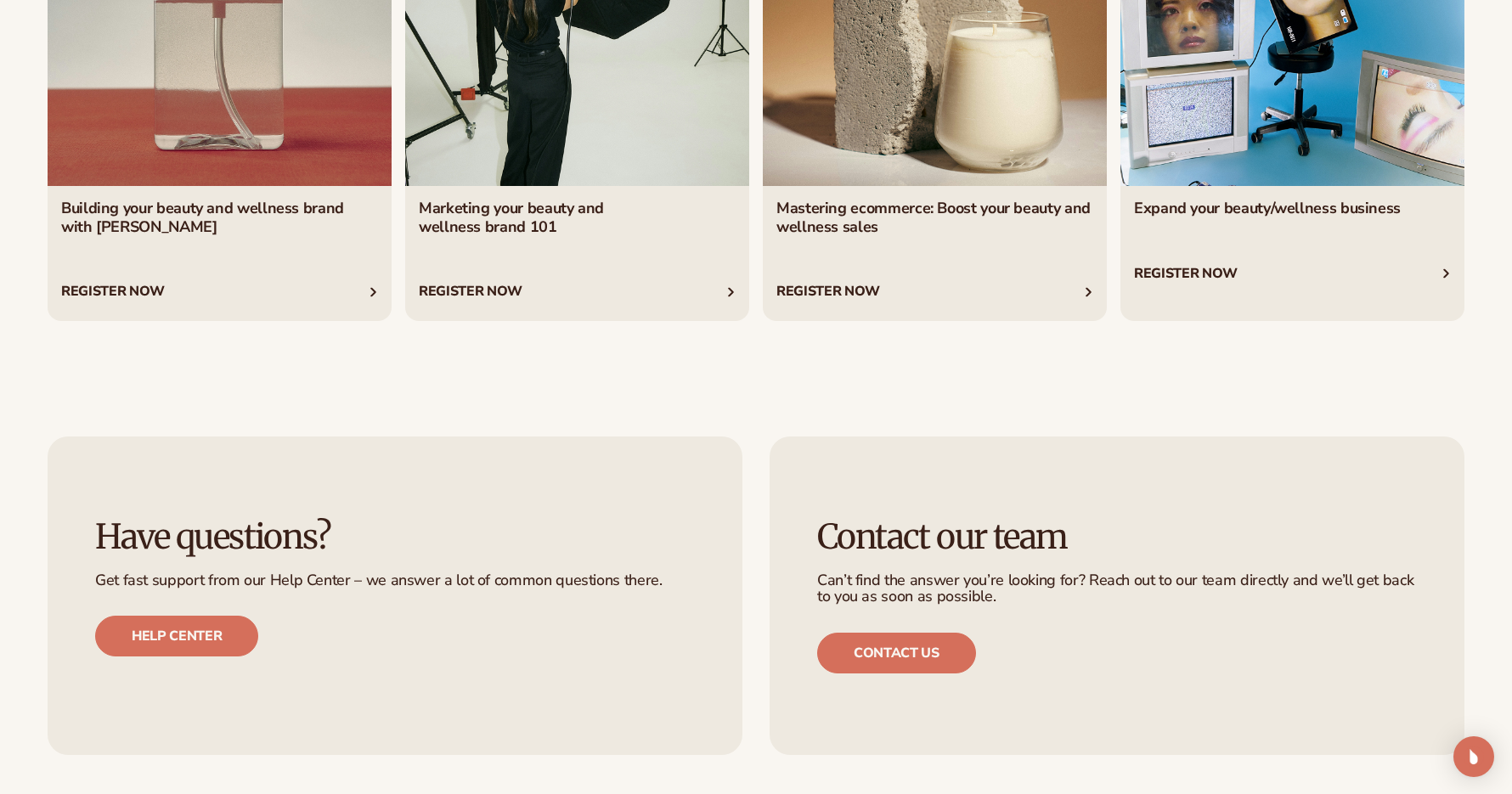
scroll to position [2370, 0]
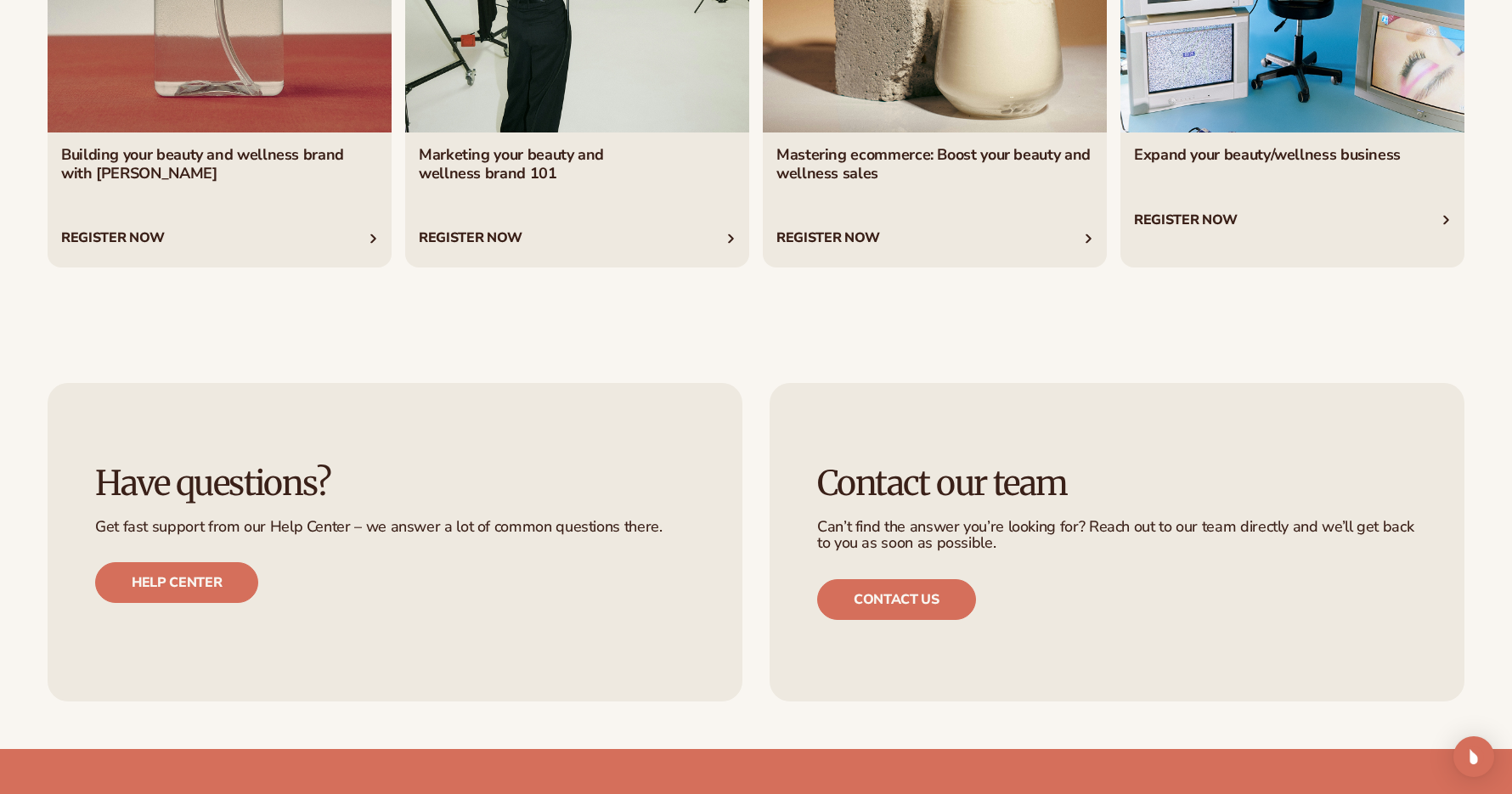
click at [180, 168] on link "1 / 4" at bounding box center [219, 38] width 344 height 457
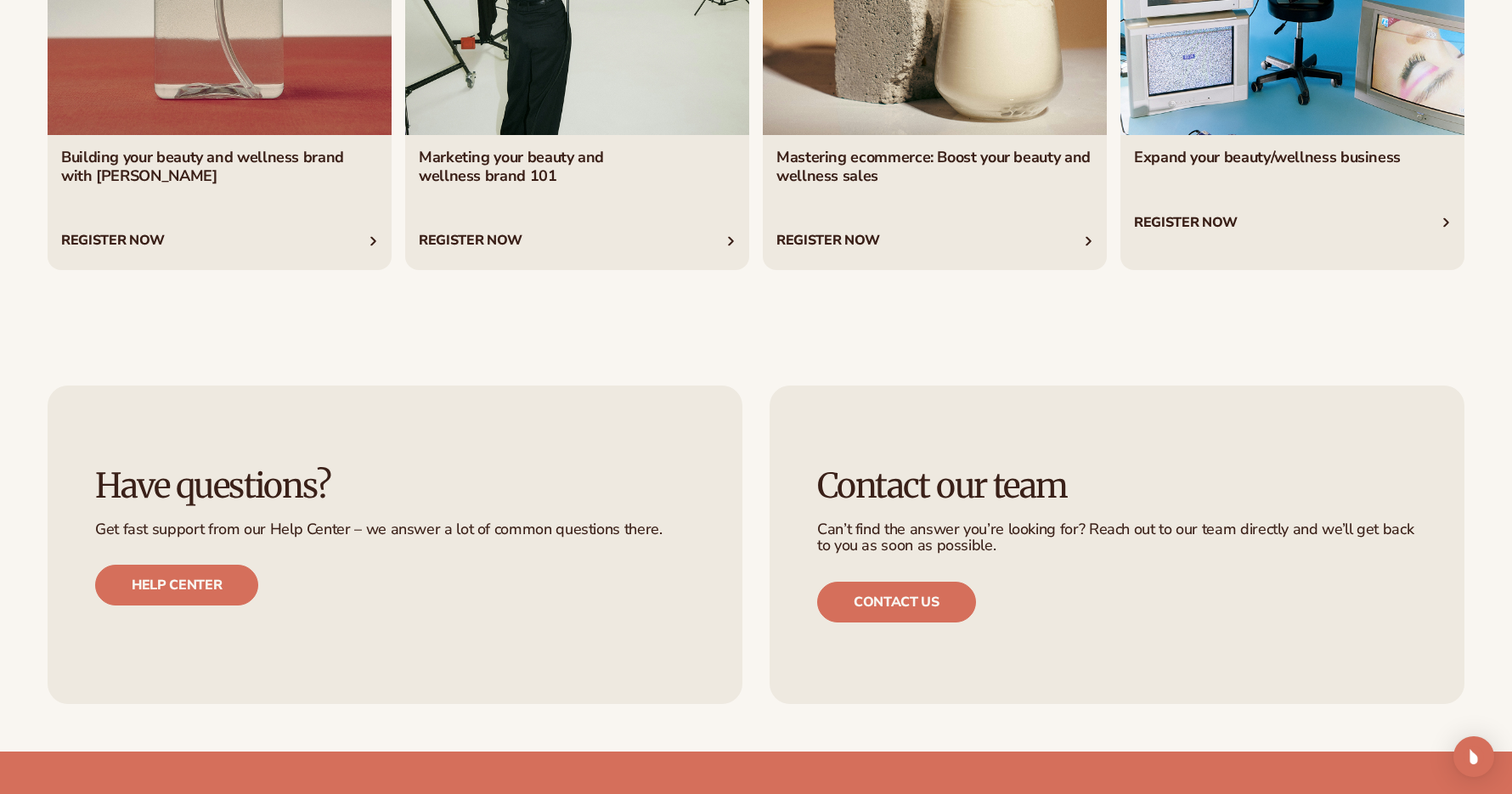
scroll to position [2370, 0]
